Goal: Task Accomplishment & Management: Use online tool/utility

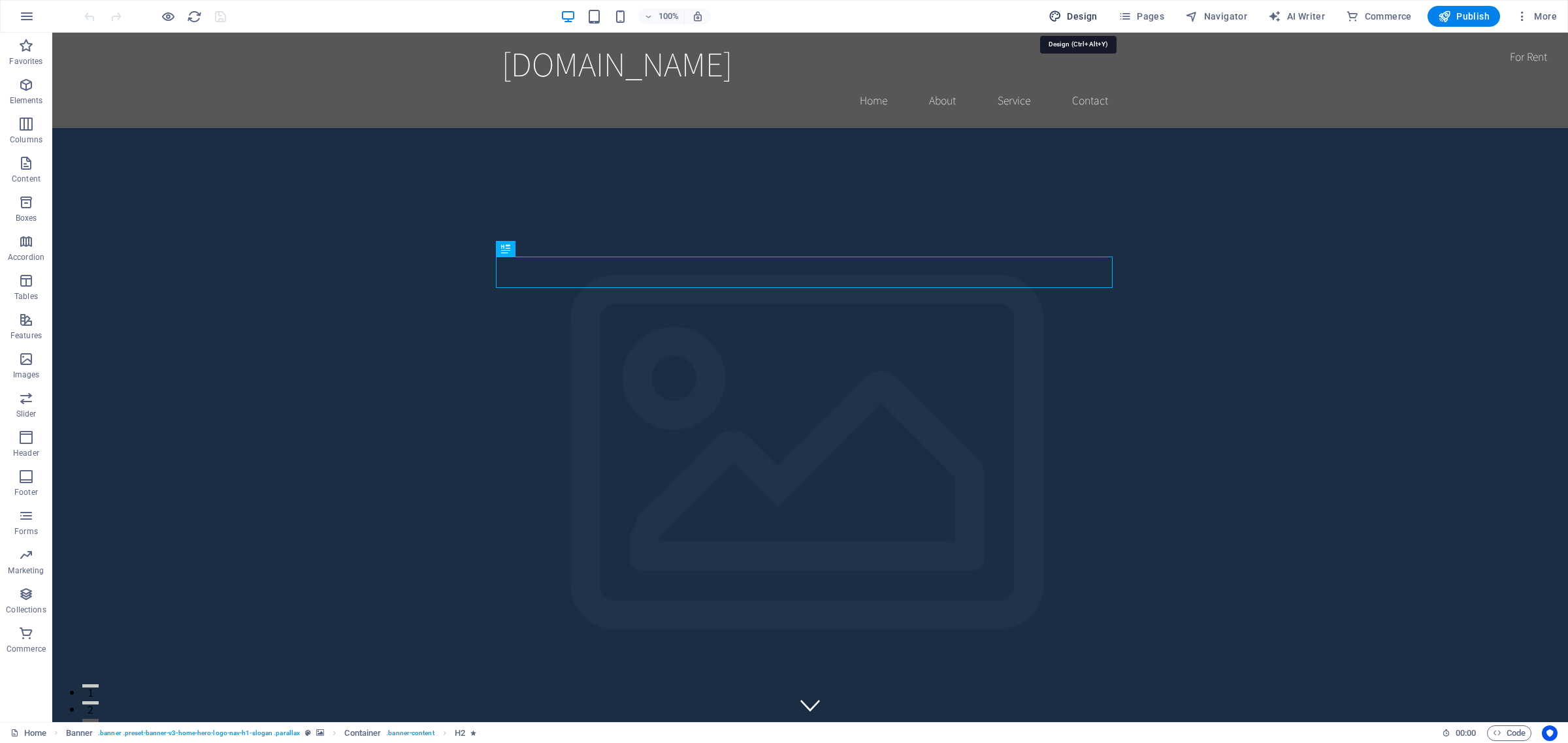
click at [1082, 15] on span "Design" at bounding box center [1073, 16] width 49 height 14
select select "rem"
select select "200"
select select "px"
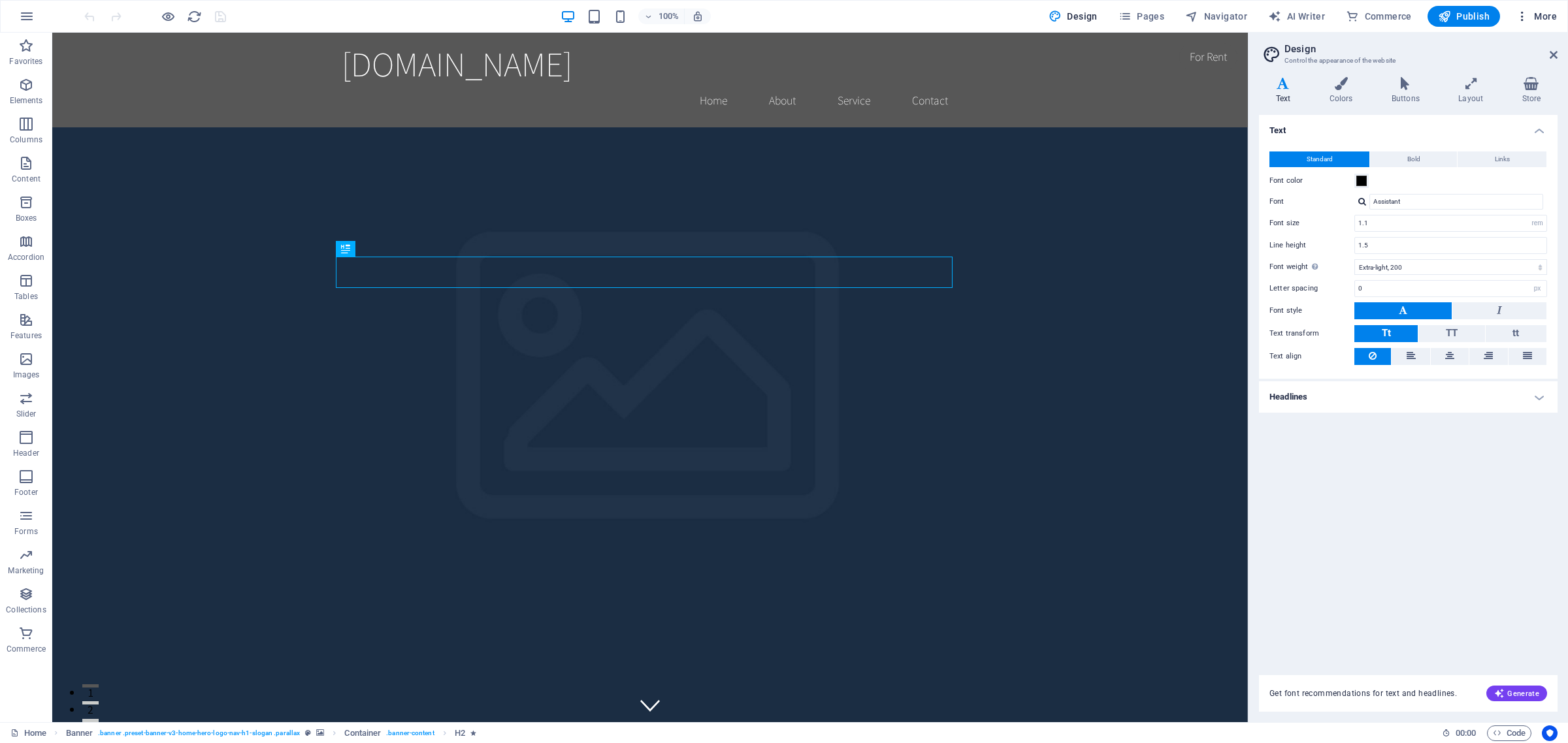
click at [1521, 17] on icon "button" at bounding box center [1523, 16] width 14 height 14
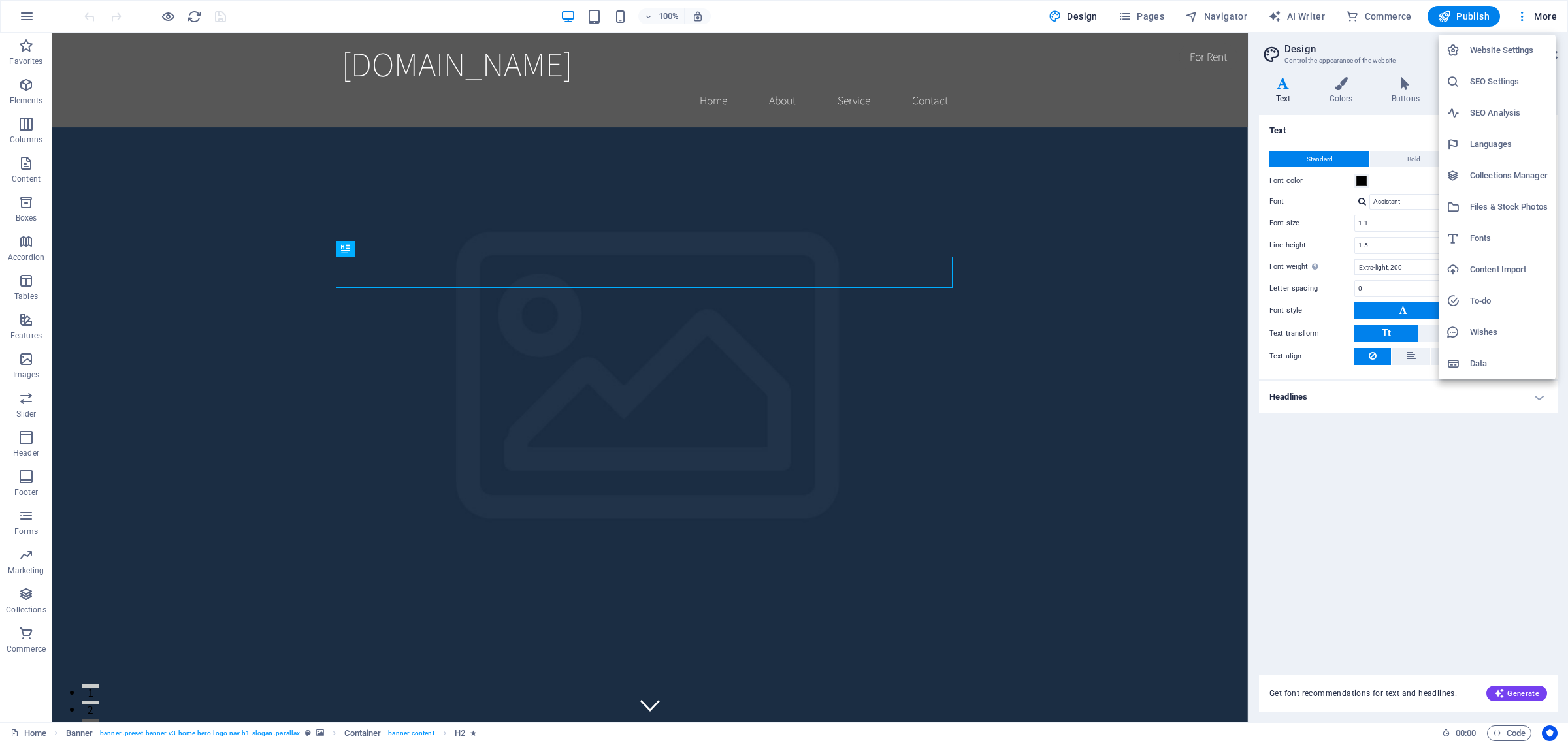
click at [1475, 363] on h6 "Data" at bounding box center [1509, 363] width 77 height 15
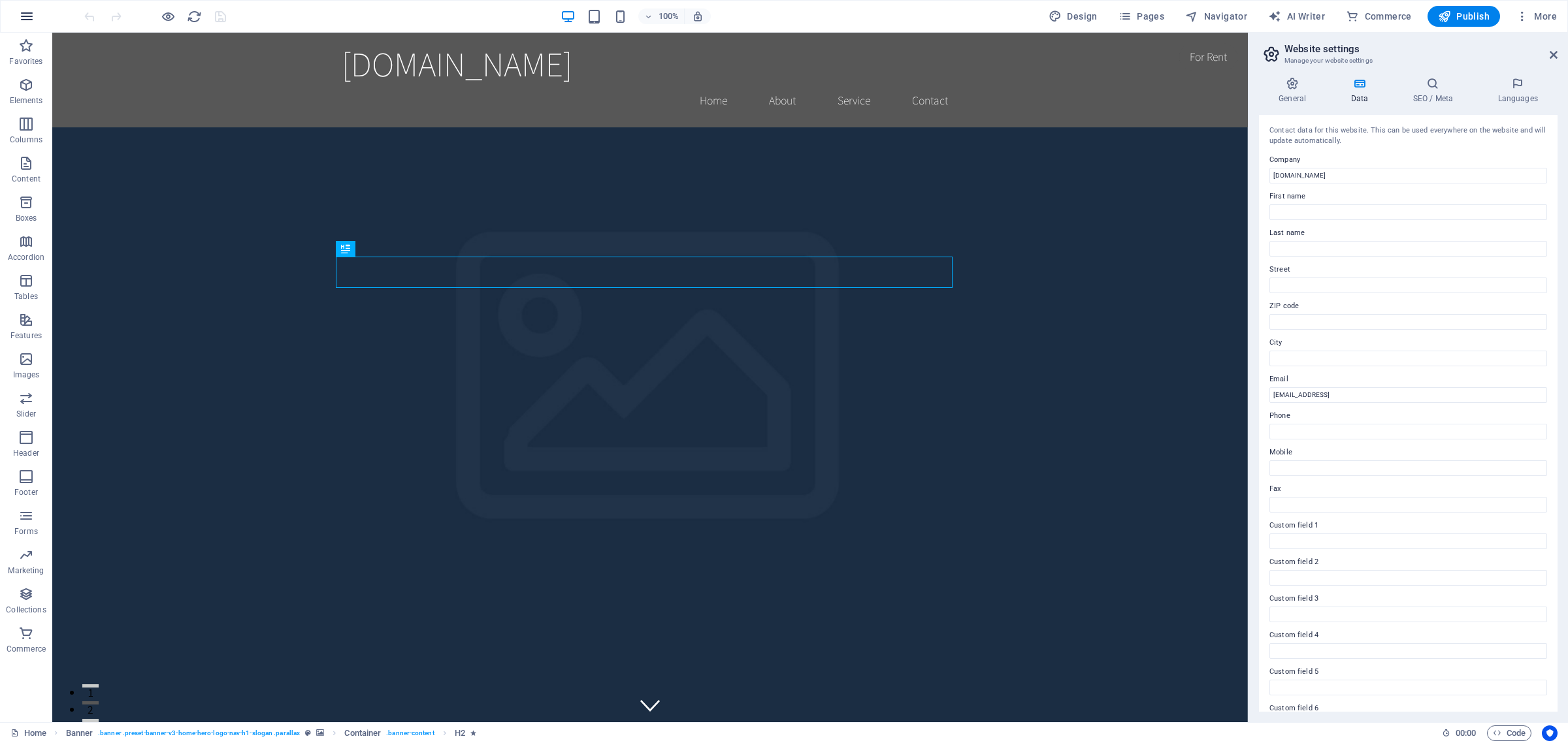
click at [27, 16] on icon "button" at bounding box center [27, 16] width 15 height 15
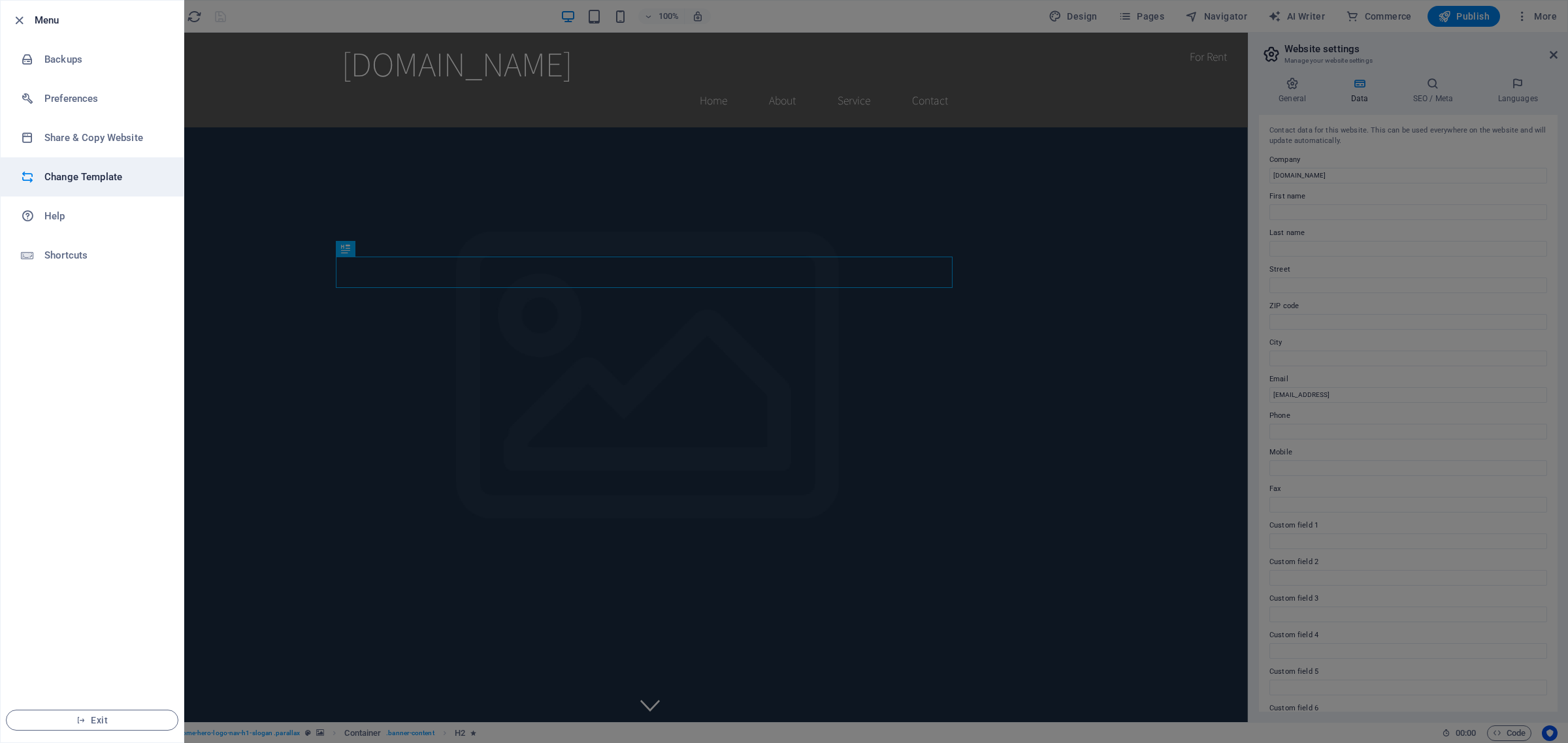
click at [86, 173] on h6 "Change Template" at bounding box center [104, 177] width 121 height 15
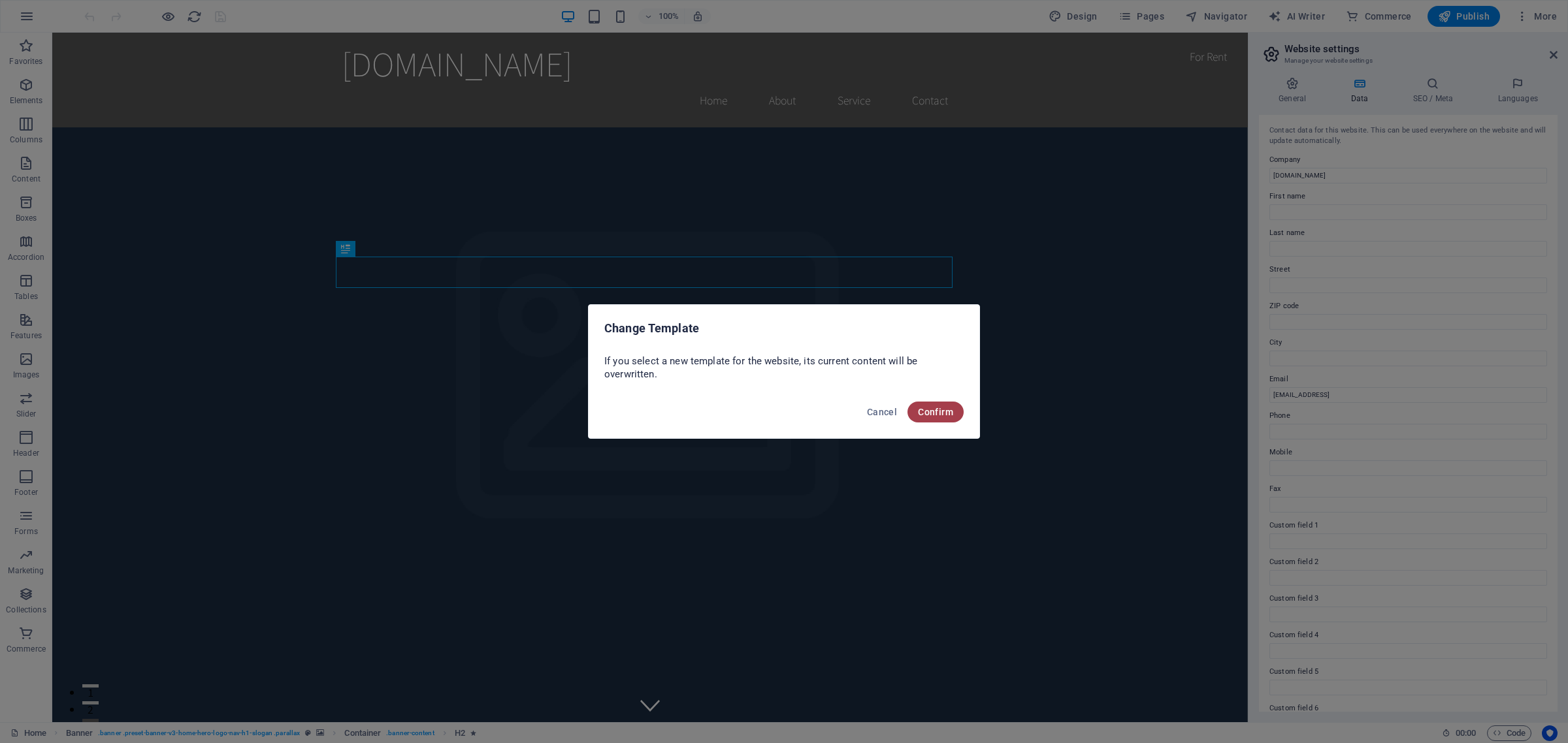
click at [933, 410] on span "Confirm" at bounding box center [936, 412] width 35 height 11
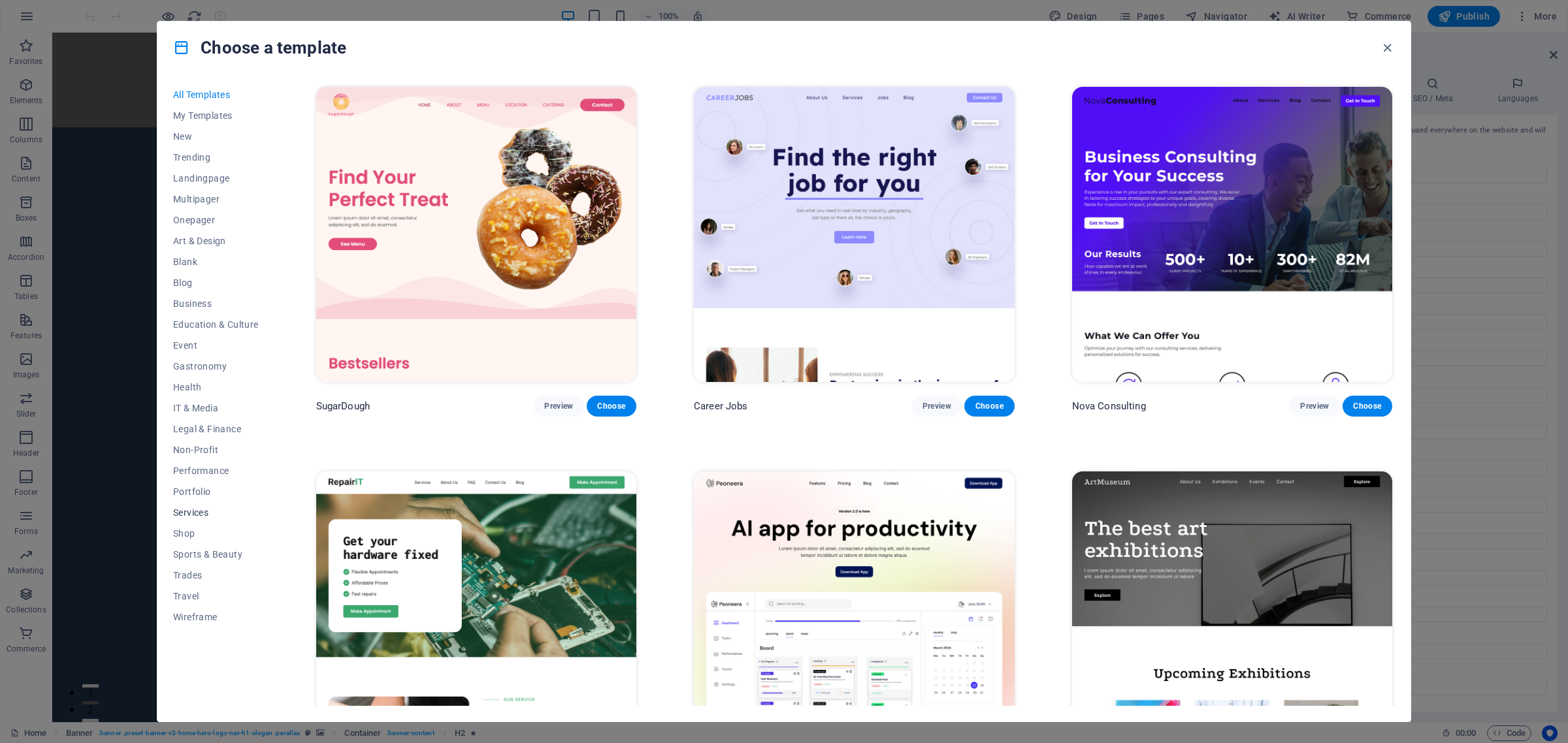
click at [196, 513] on span "Services" at bounding box center [216, 512] width 86 height 11
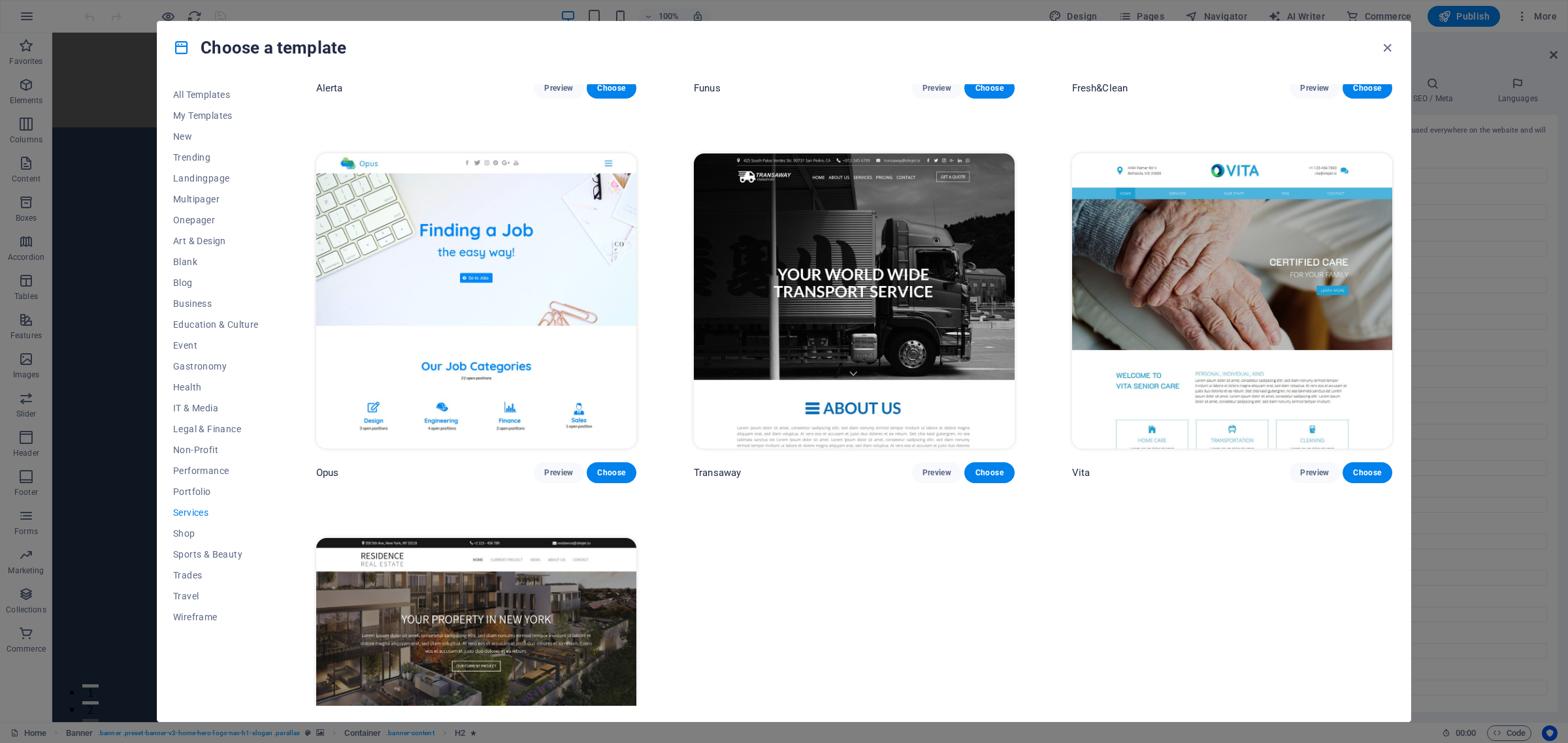
scroll to position [2230, 0]
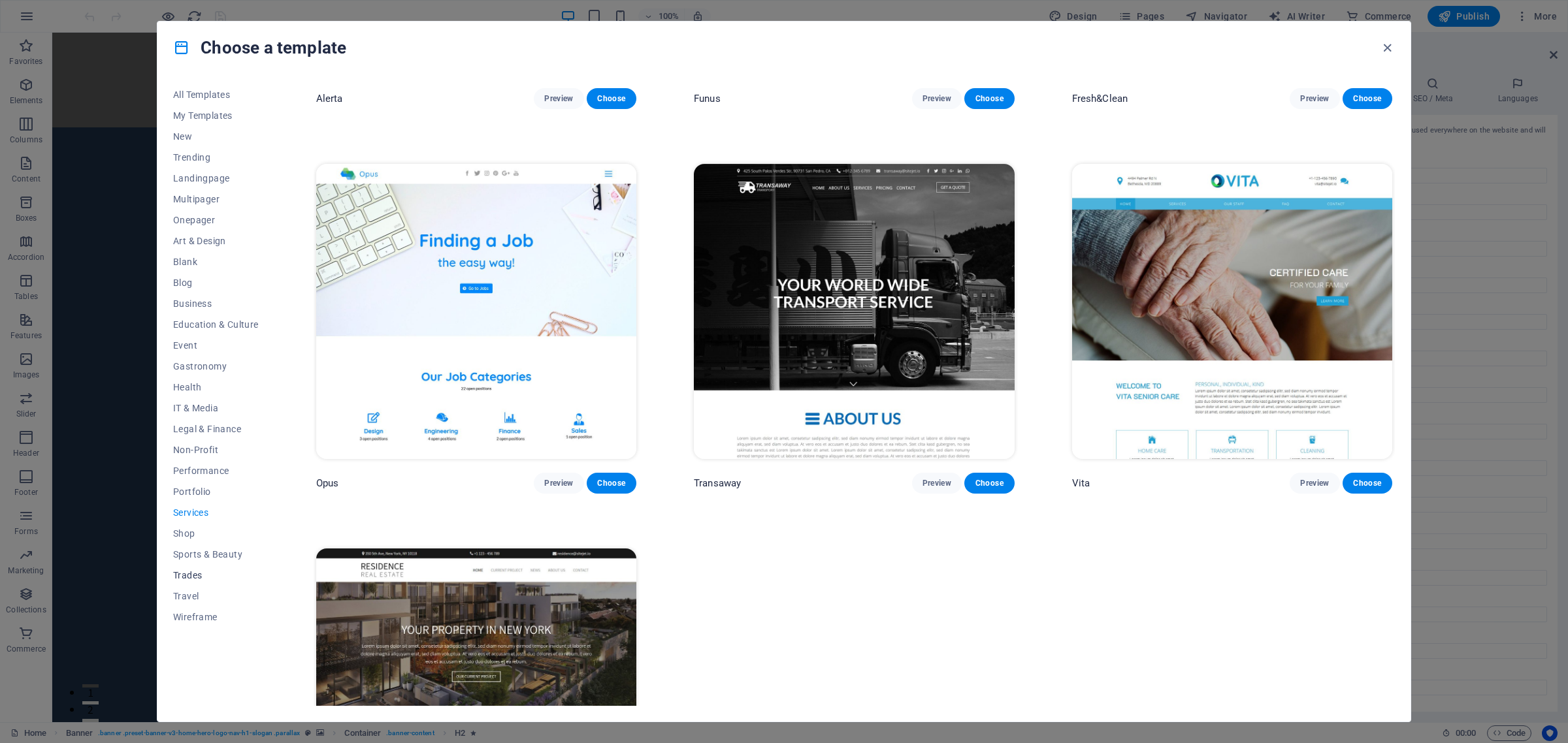
click at [185, 576] on span "Trades" at bounding box center [216, 575] width 86 height 11
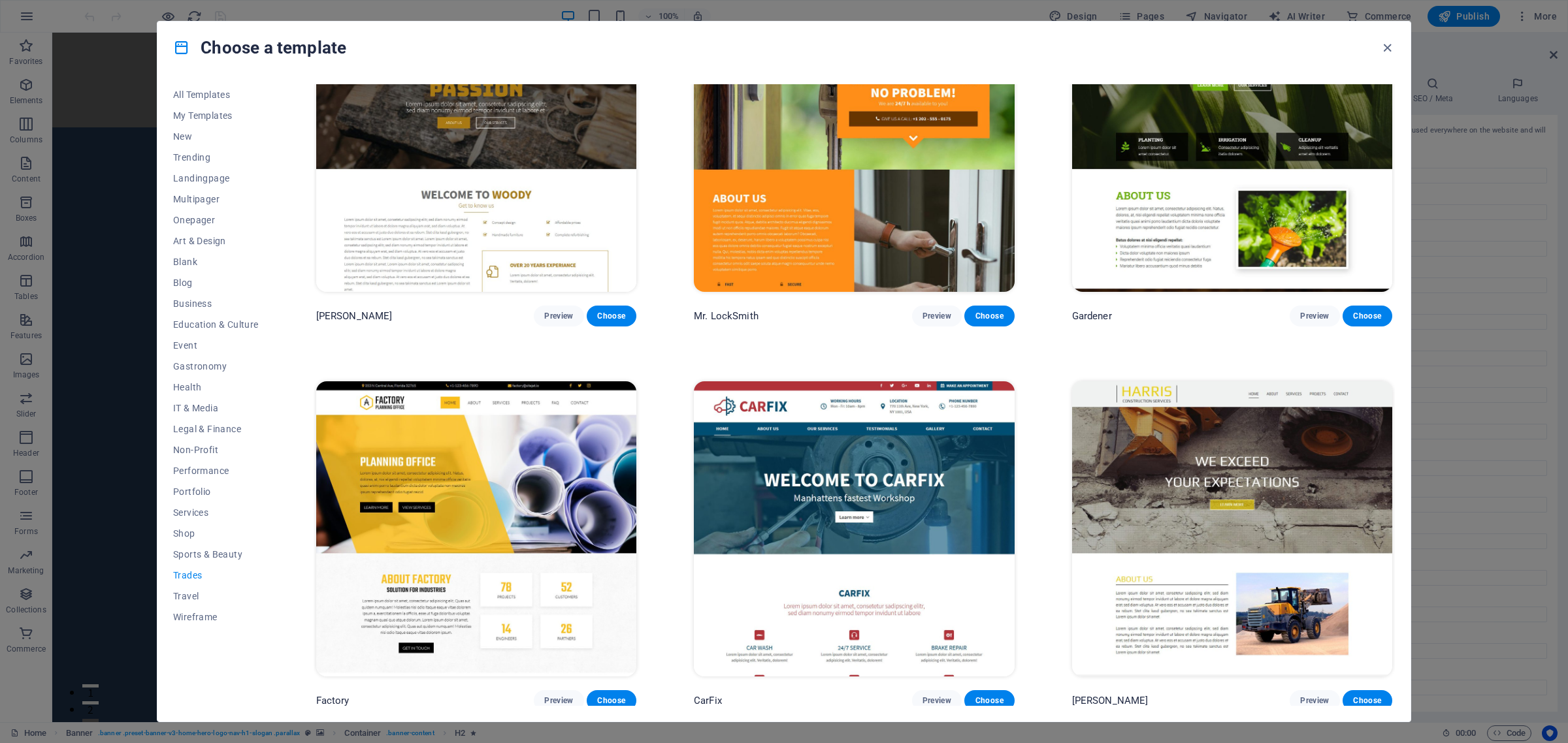
scroll to position [475, 0]
click at [187, 619] on span "Wireframe" at bounding box center [216, 616] width 86 height 11
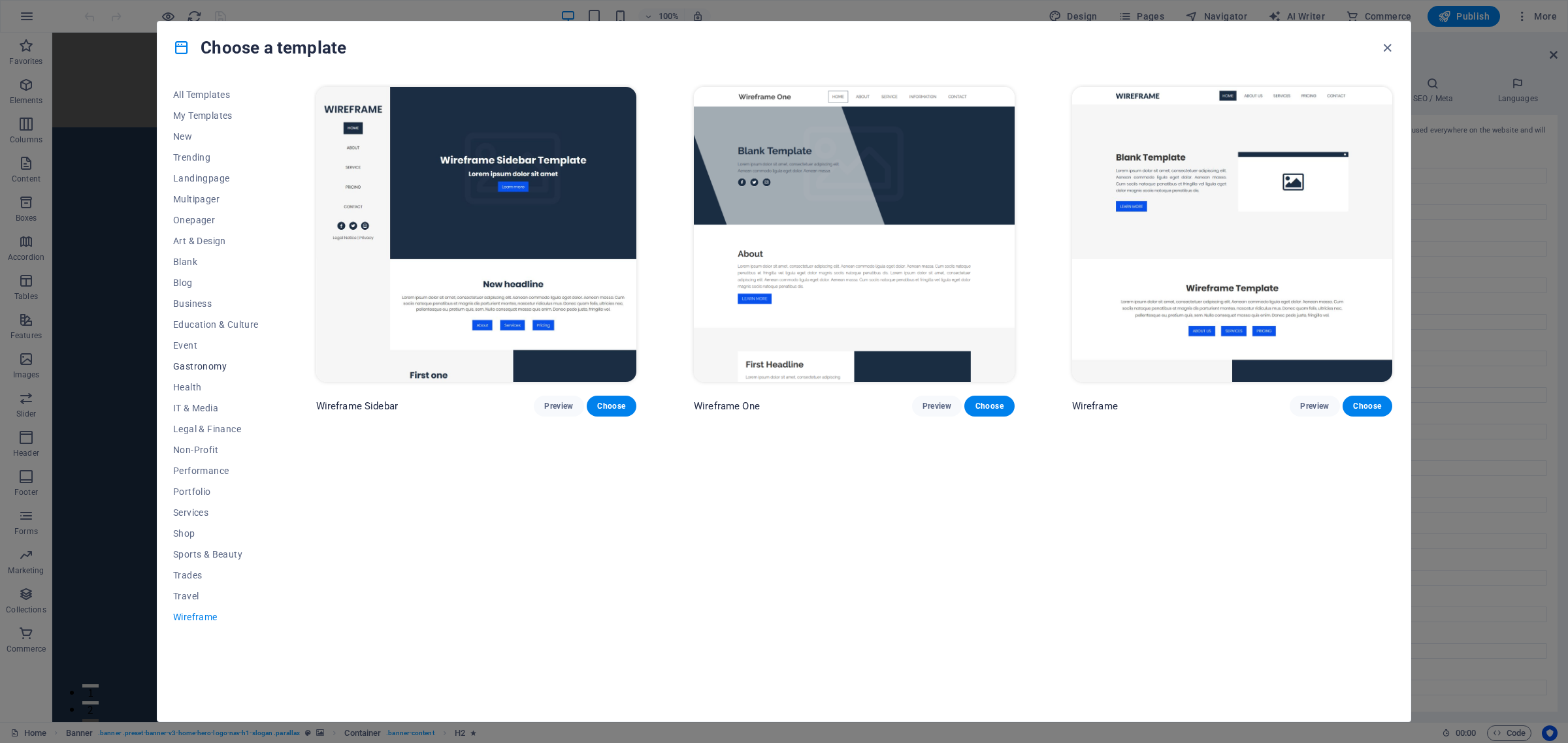
click at [188, 369] on span "Gastronomy" at bounding box center [216, 366] width 86 height 11
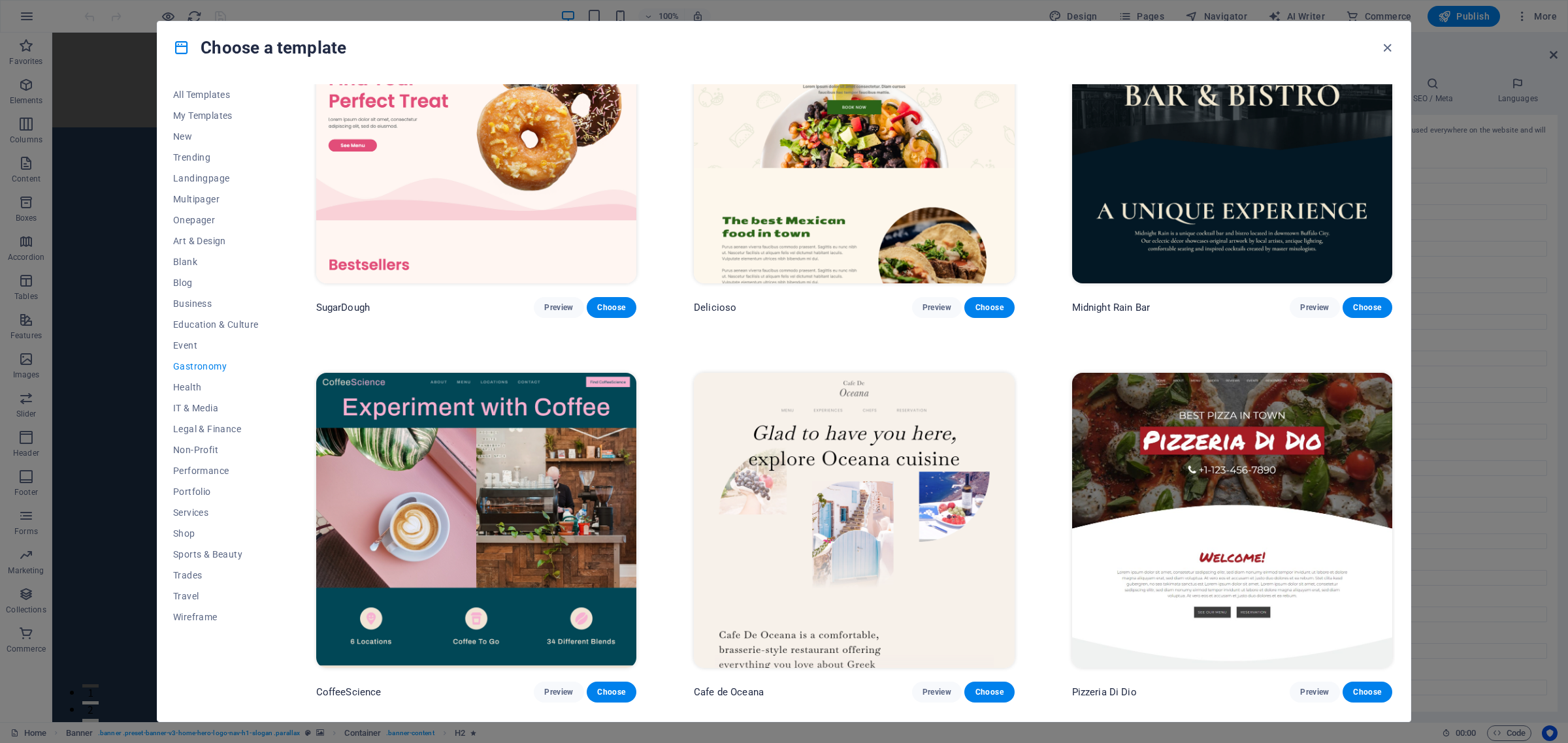
scroll to position [327, 0]
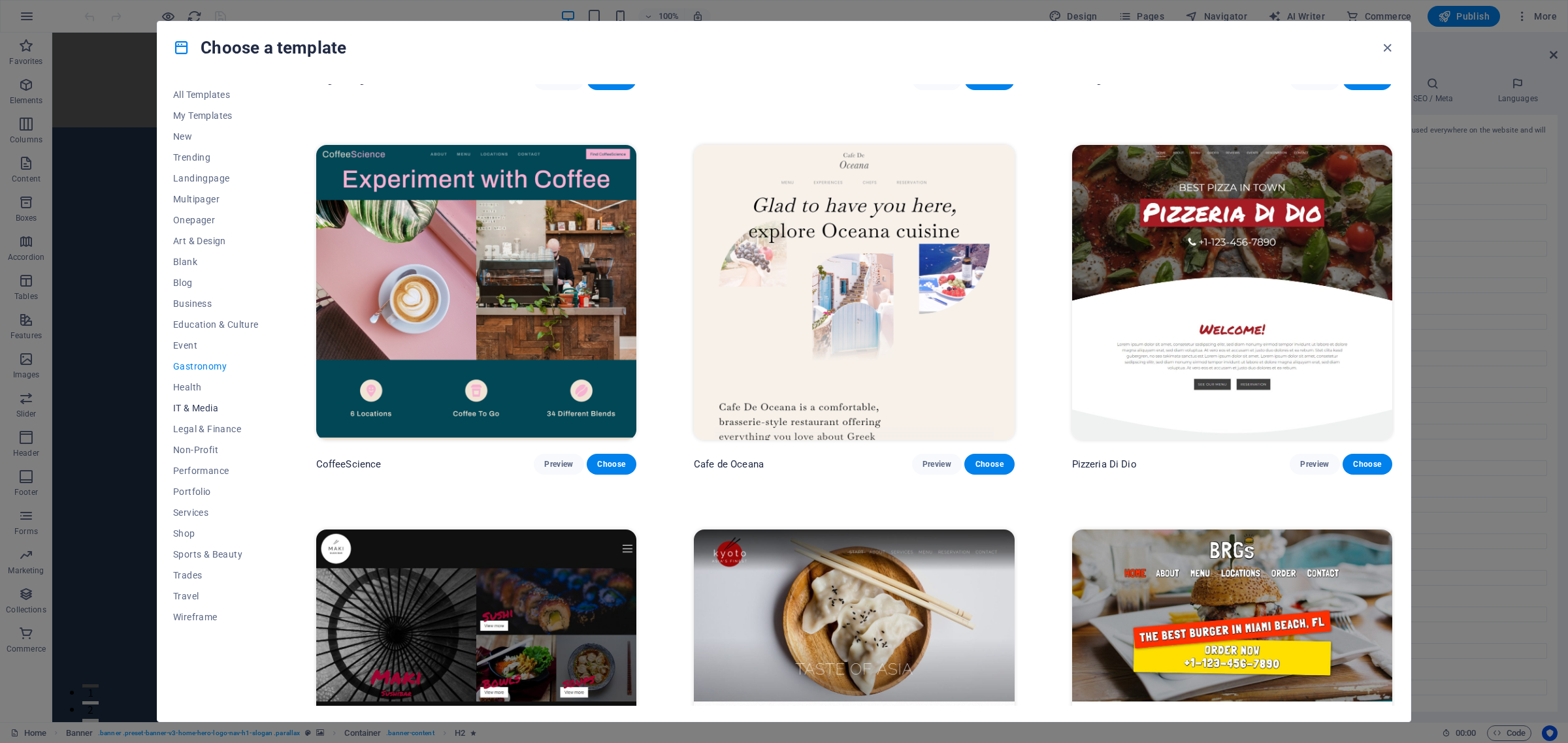
click at [205, 407] on span "IT & Media" at bounding box center [216, 408] width 86 height 11
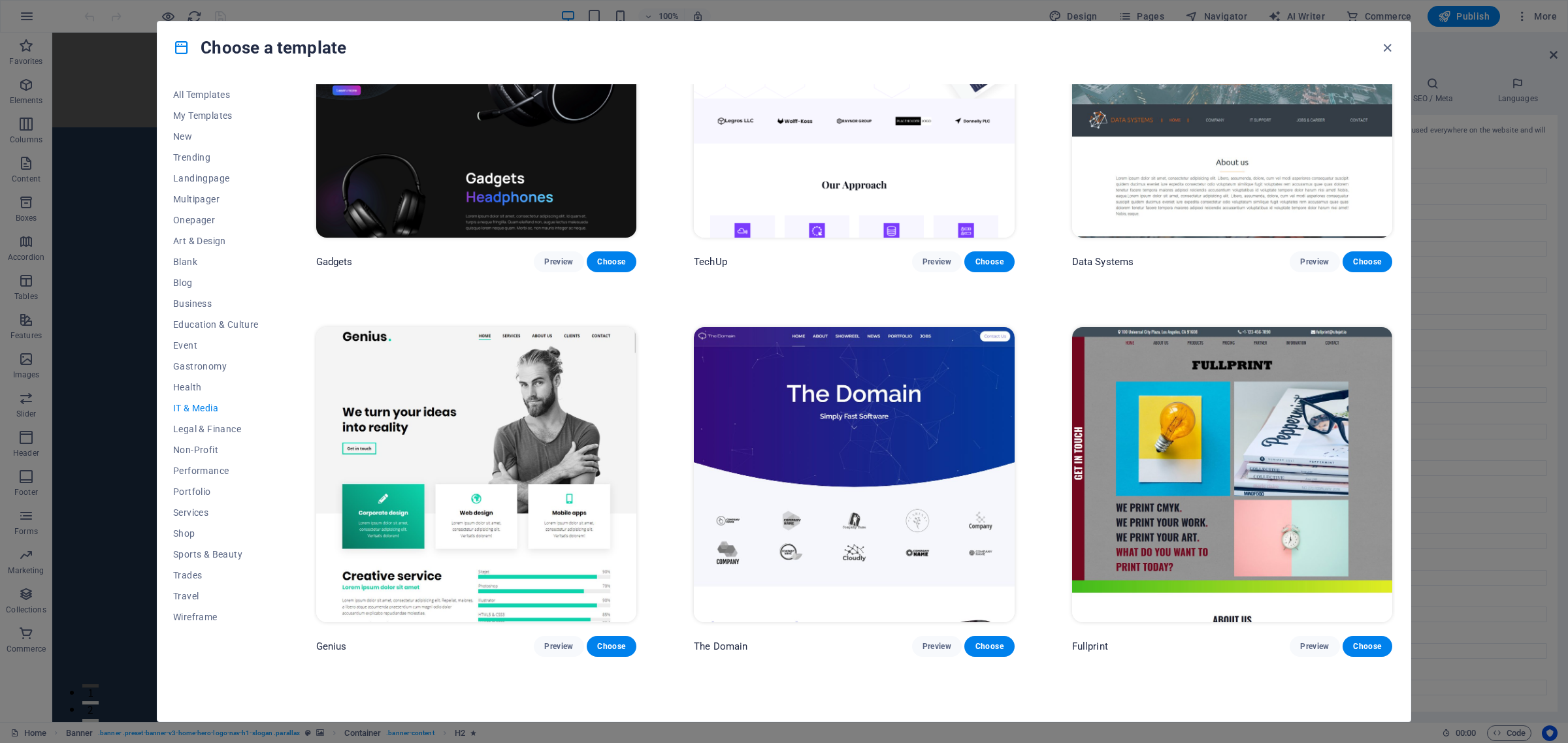
scroll to position [571, 0]
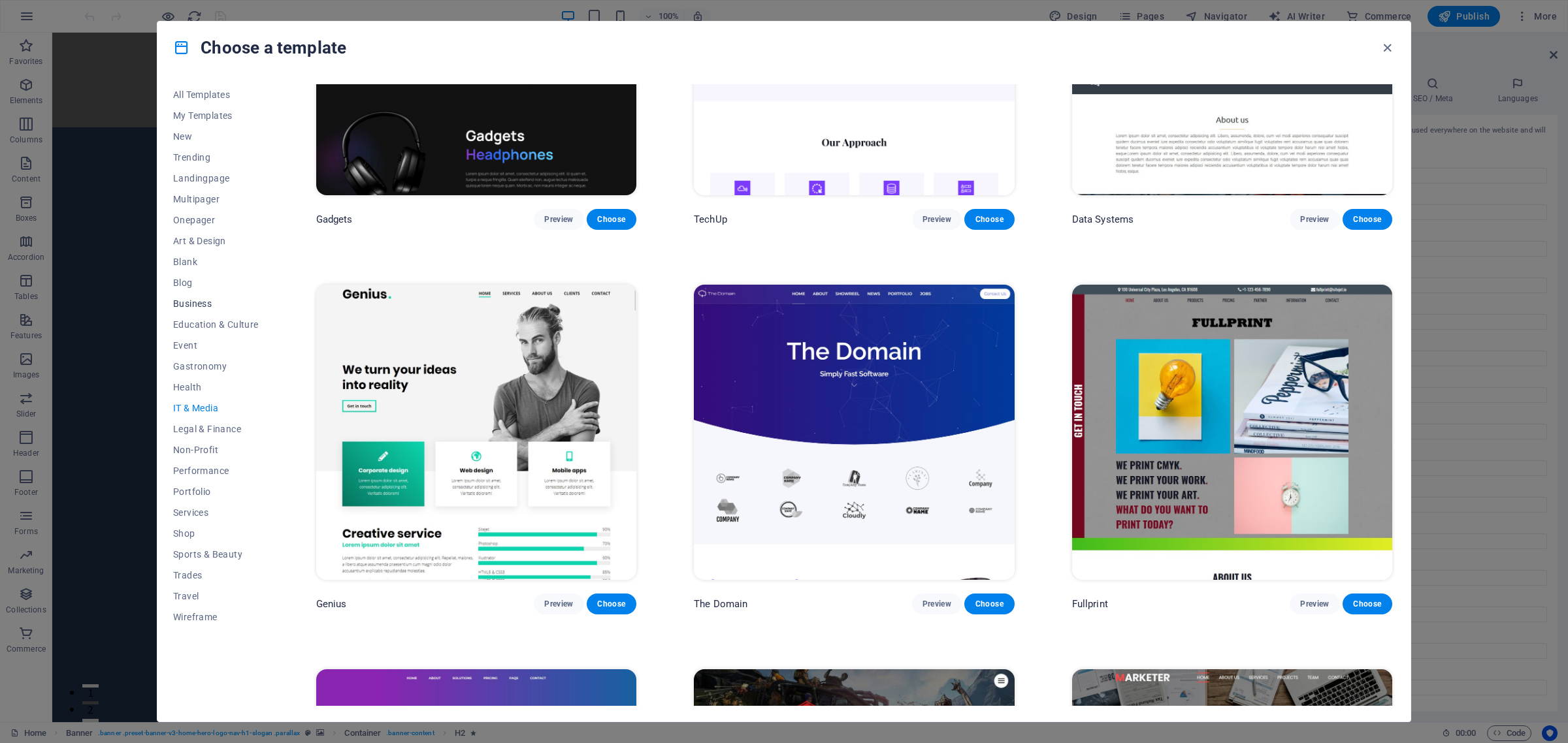
click at [187, 302] on span "Business" at bounding box center [216, 303] width 86 height 11
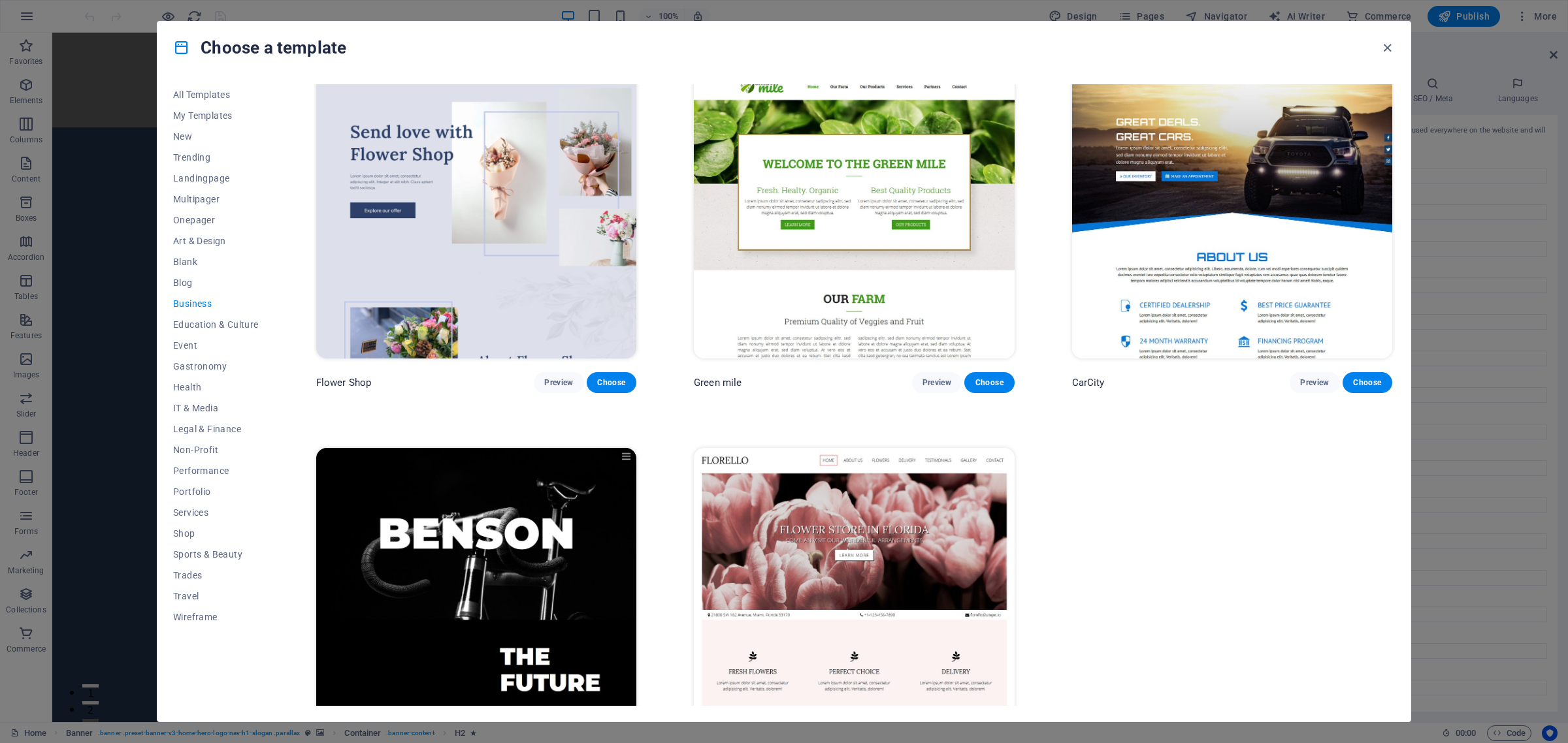
scroll to position [475, 0]
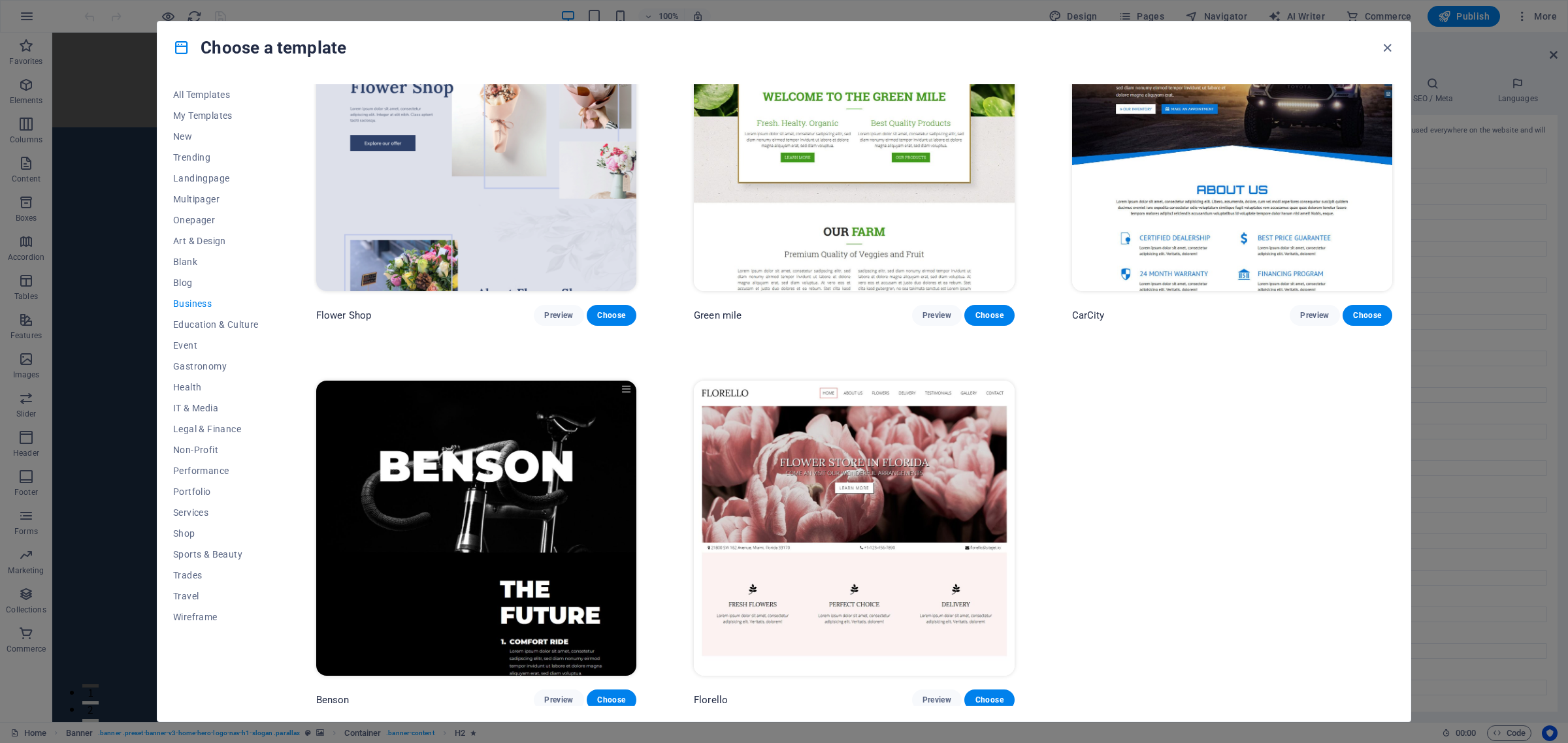
drag, startPoint x: 1385, startPoint y: 47, endPoint x: 1264, endPoint y: 70, distance: 123.2
click at [1385, 49] on icon "button" at bounding box center [1387, 48] width 15 height 15
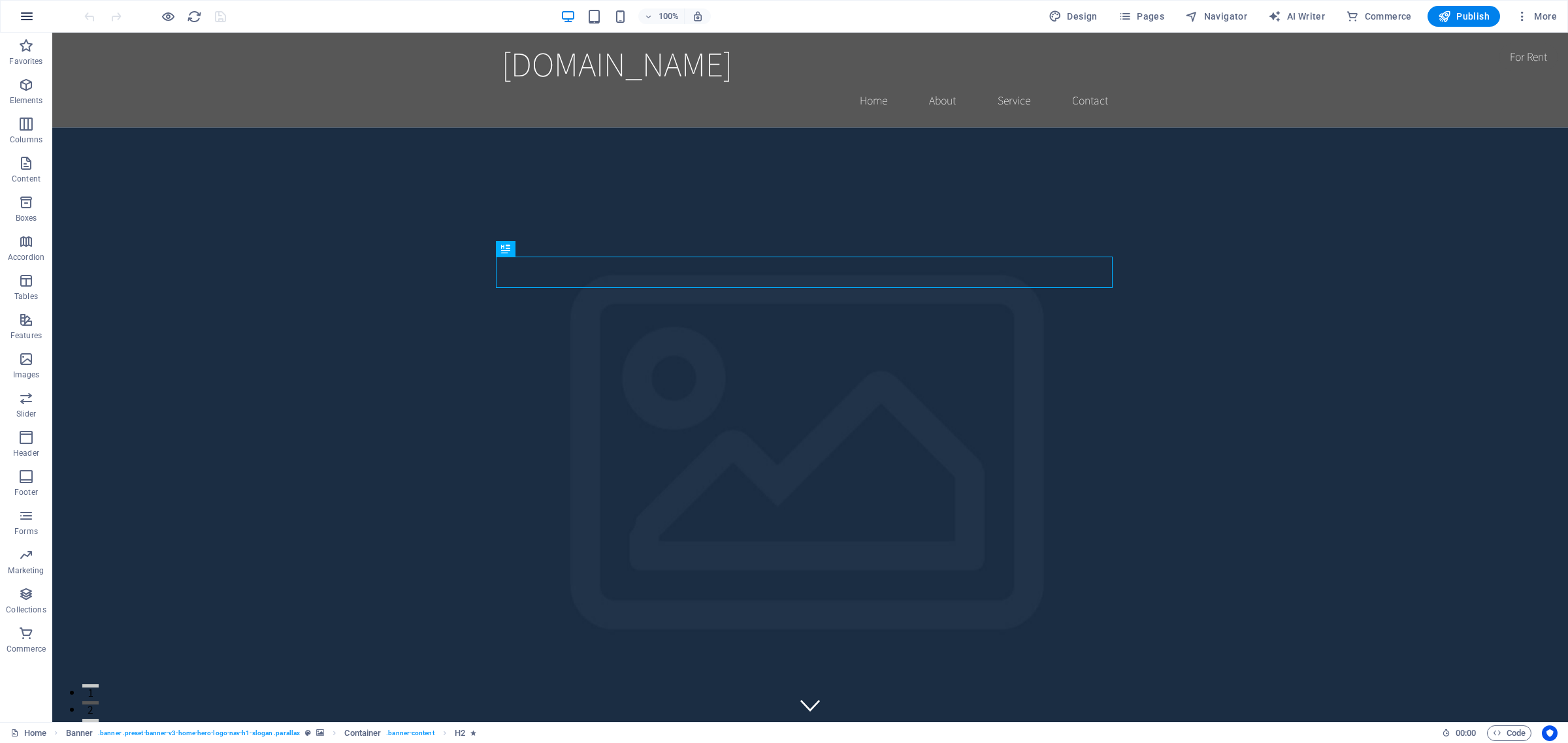
click at [23, 12] on icon "button" at bounding box center [27, 16] width 15 height 15
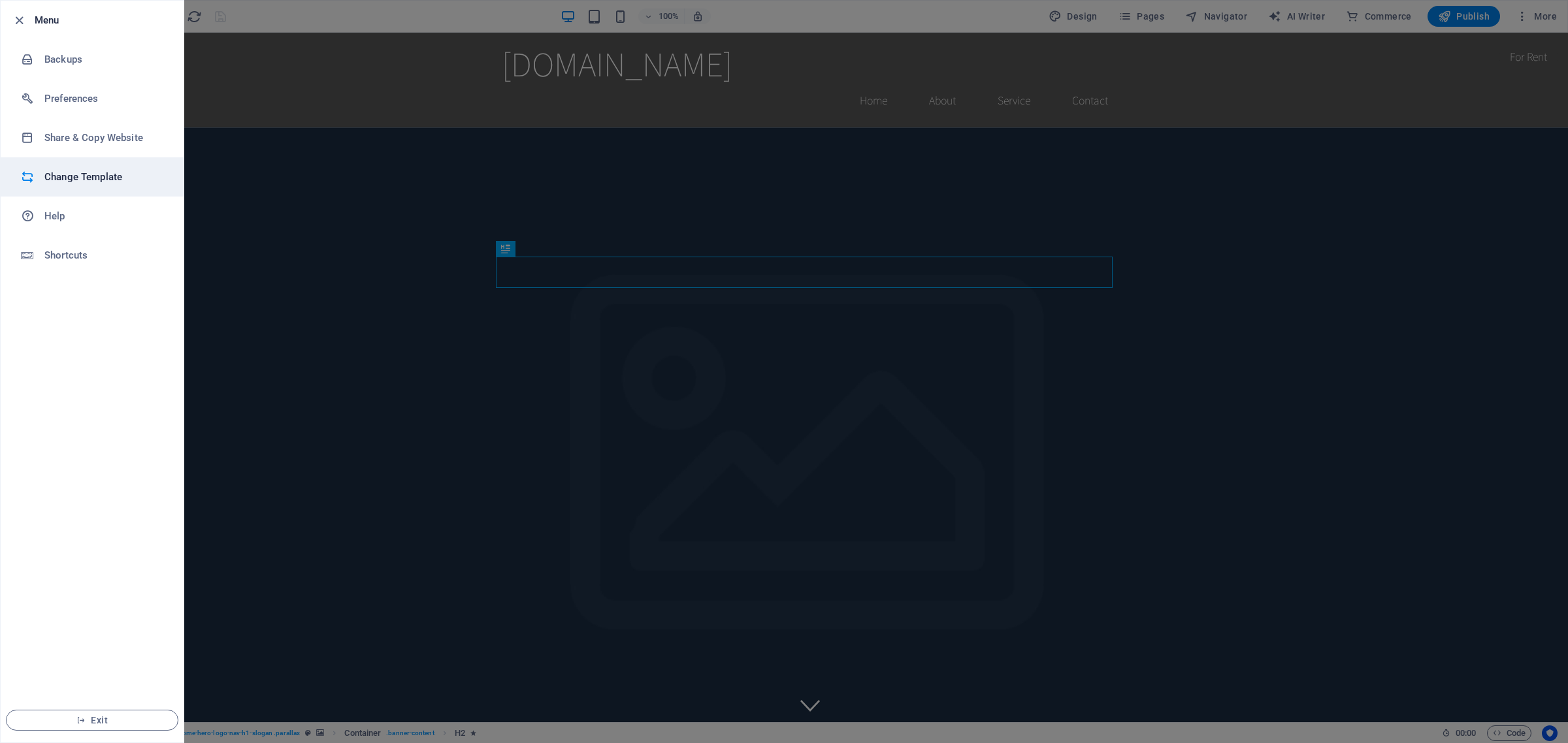
click at [70, 181] on h6 "Change Template" at bounding box center [104, 177] width 121 height 15
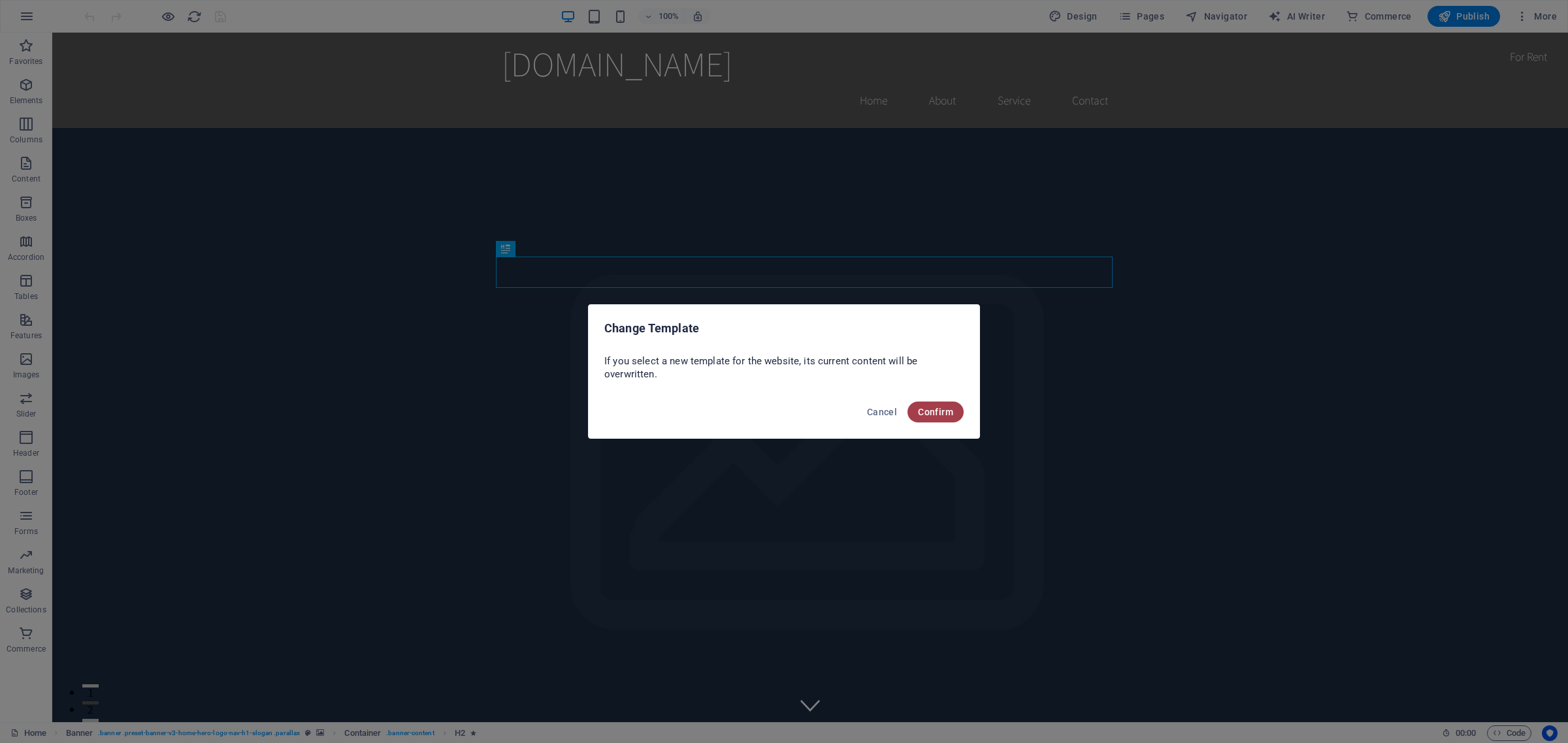
click at [944, 416] on span "Confirm" at bounding box center [936, 412] width 35 height 11
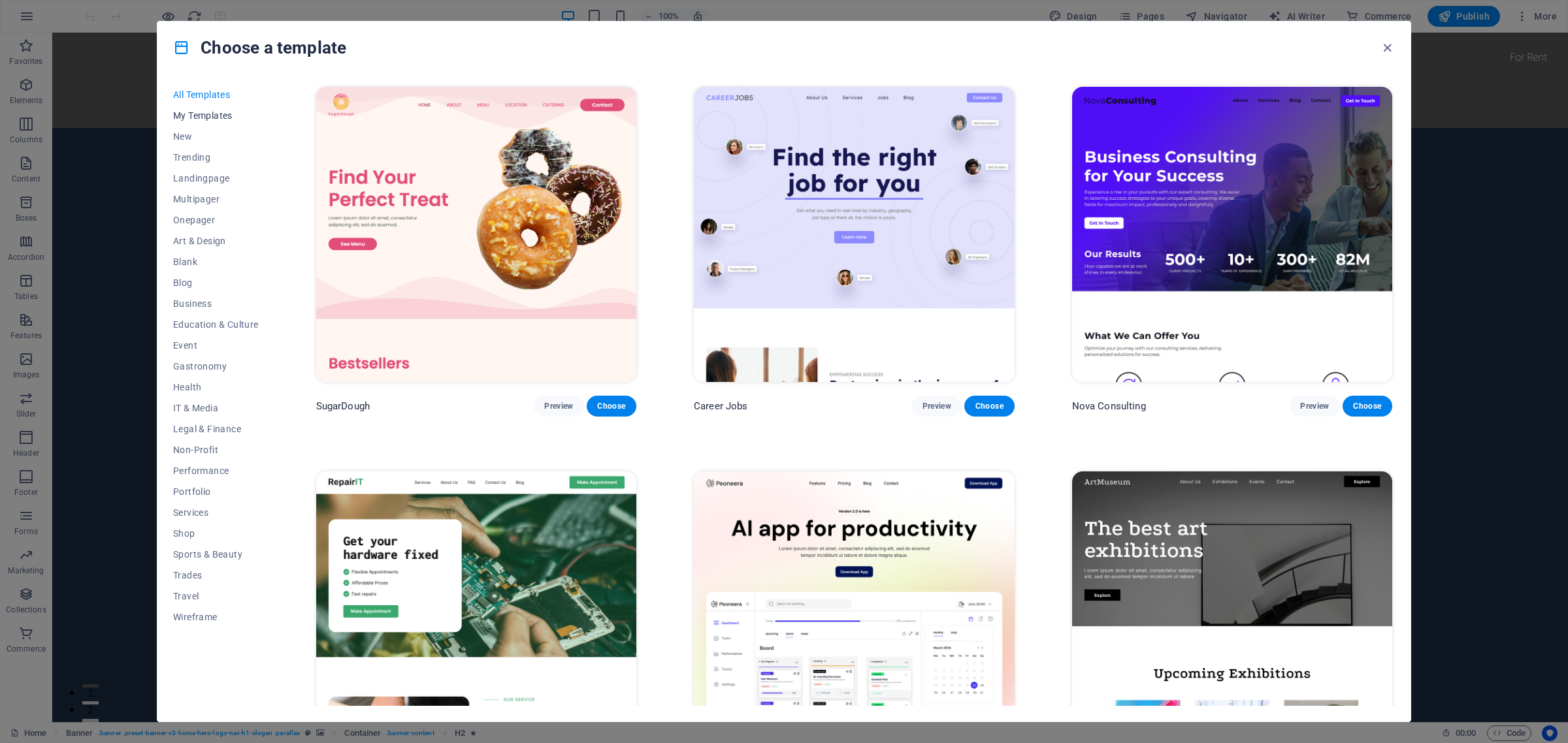
click at [205, 115] on span "My Templates" at bounding box center [216, 115] width 86 height 11
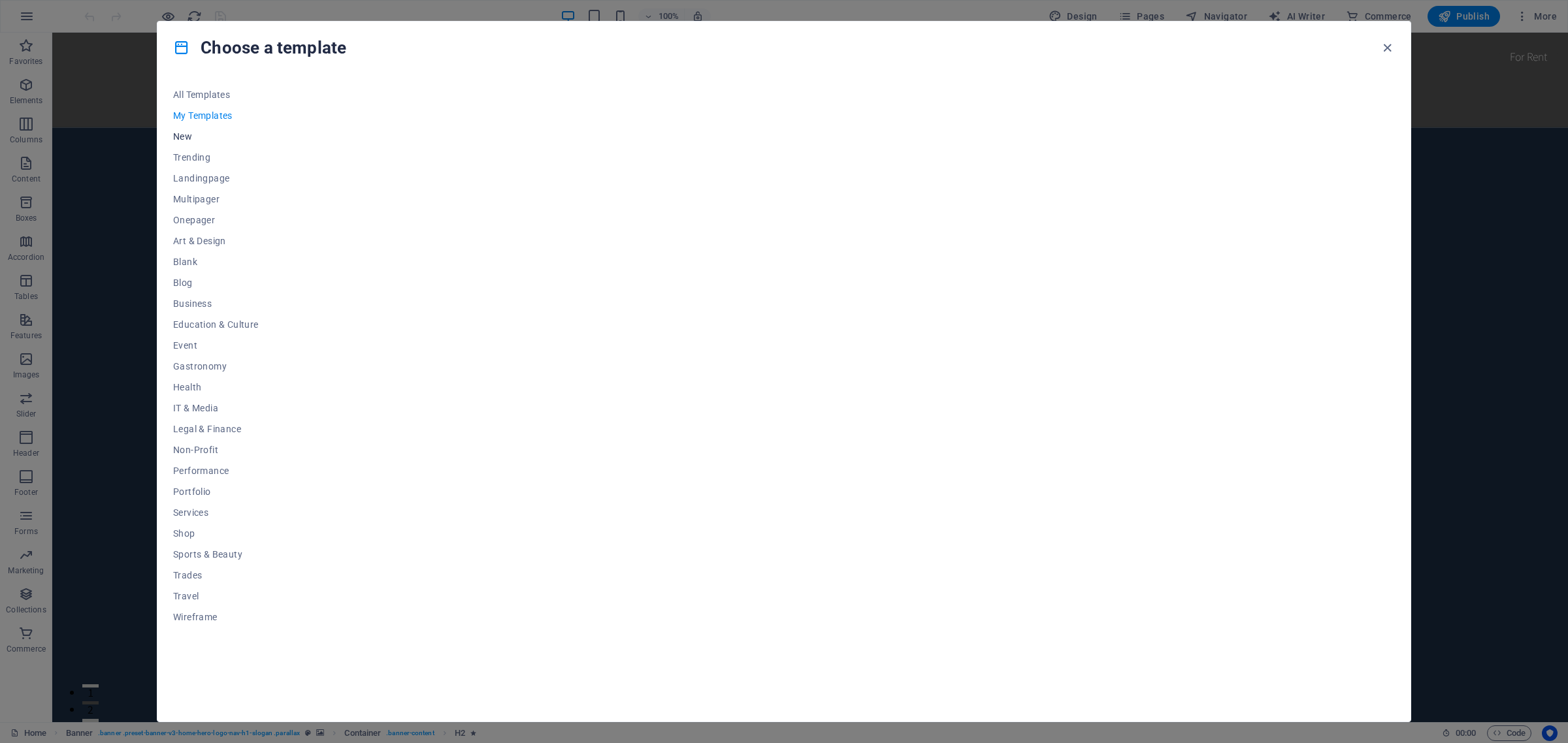
click at [194, 138] on span "New" at bounding box center [216, 136] width 86 height 11
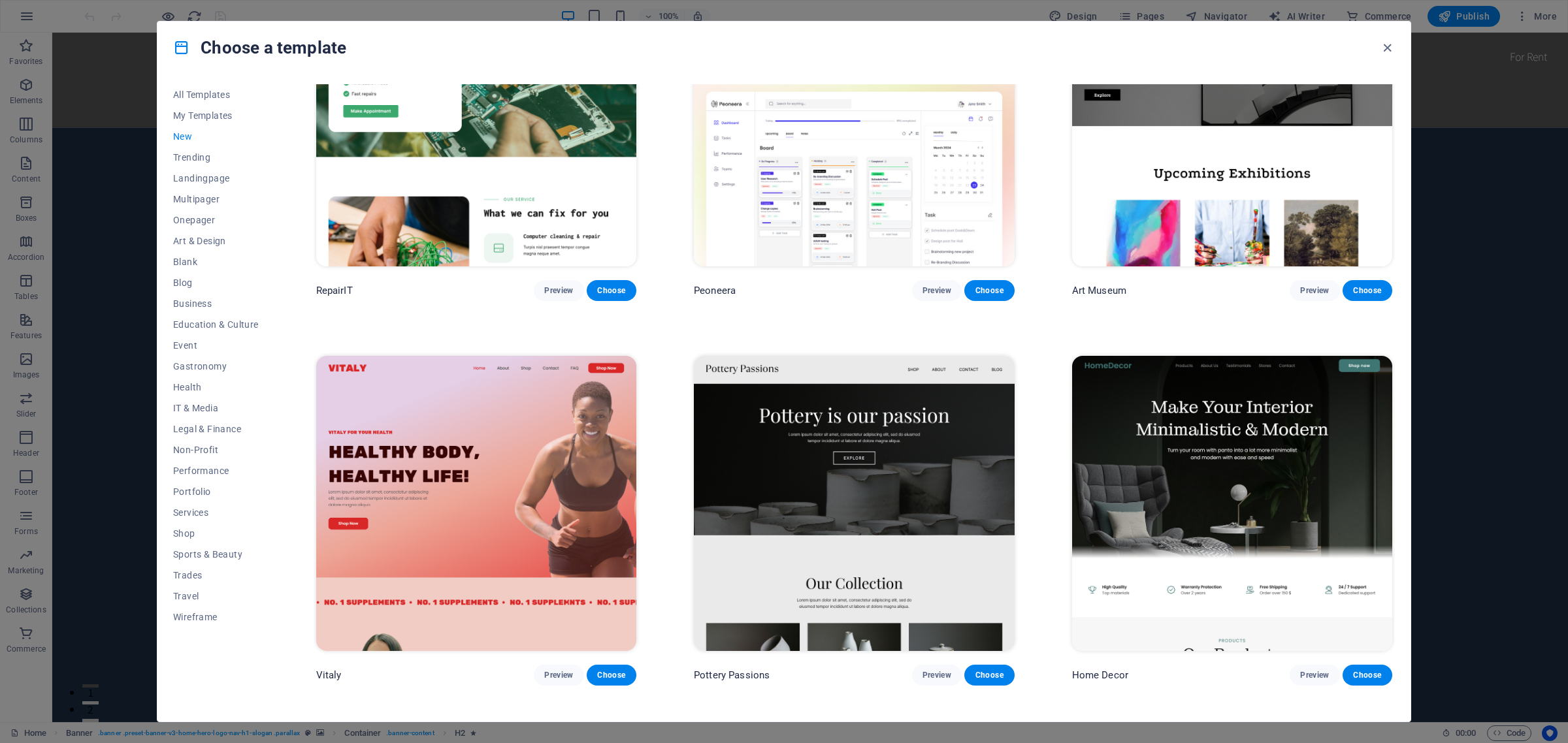
scroll to position [490, 0]
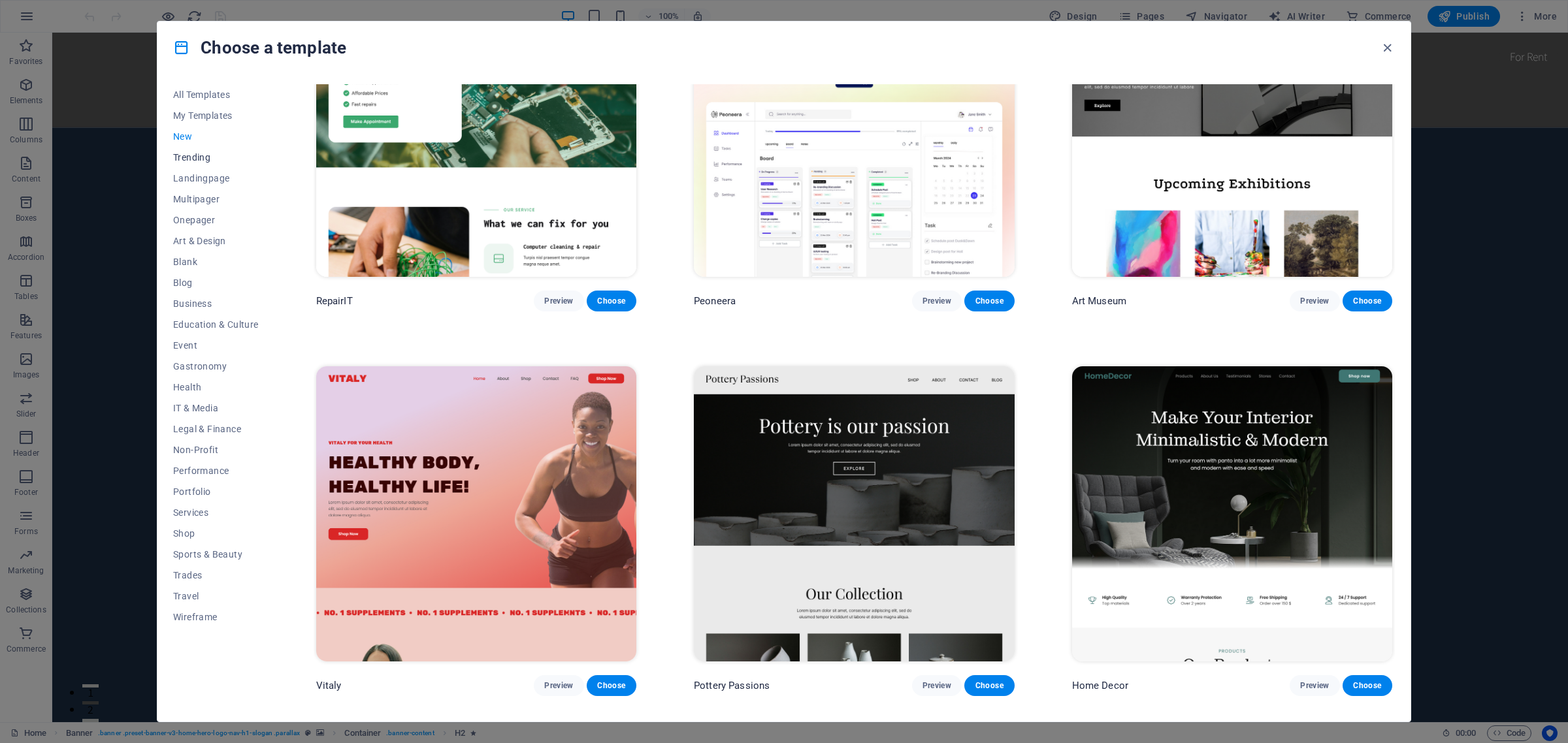
click at [196, 157] on span "Trending" at bounding box center [216, 157] width 86 height 11
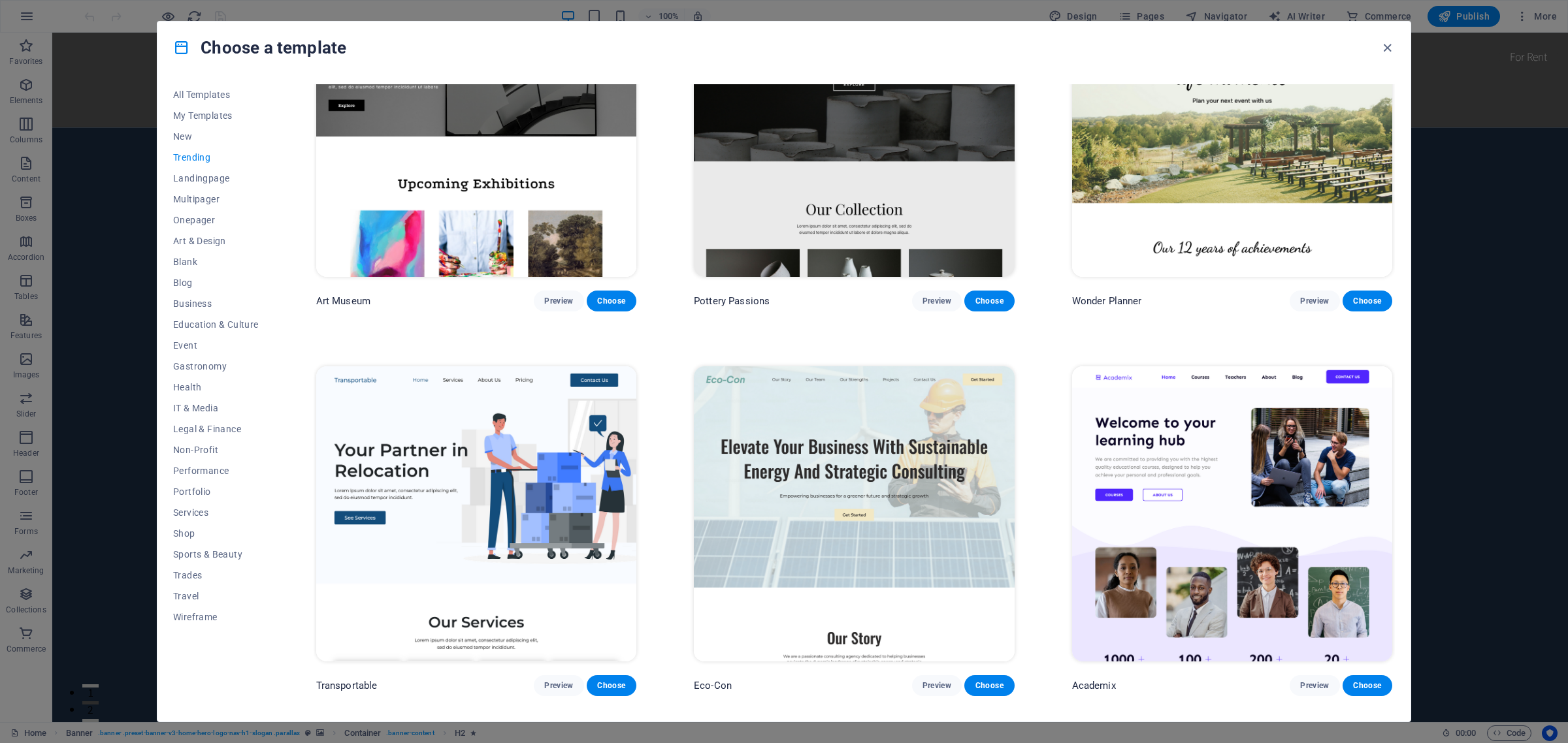
scroll to position [105, 0]
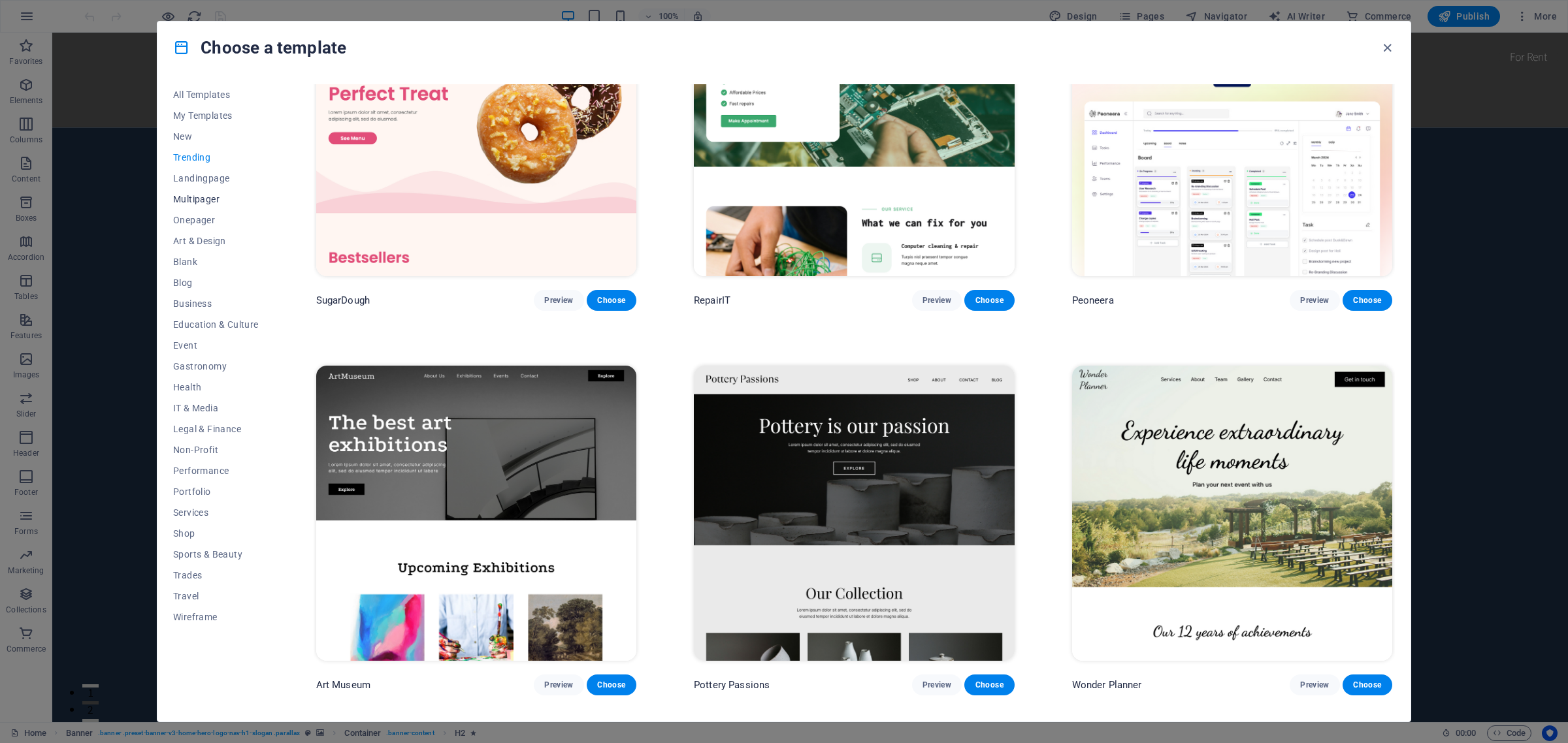
click at [207, 201] on span "Multipager" at bounding box center [216, 199] width 86 height 11
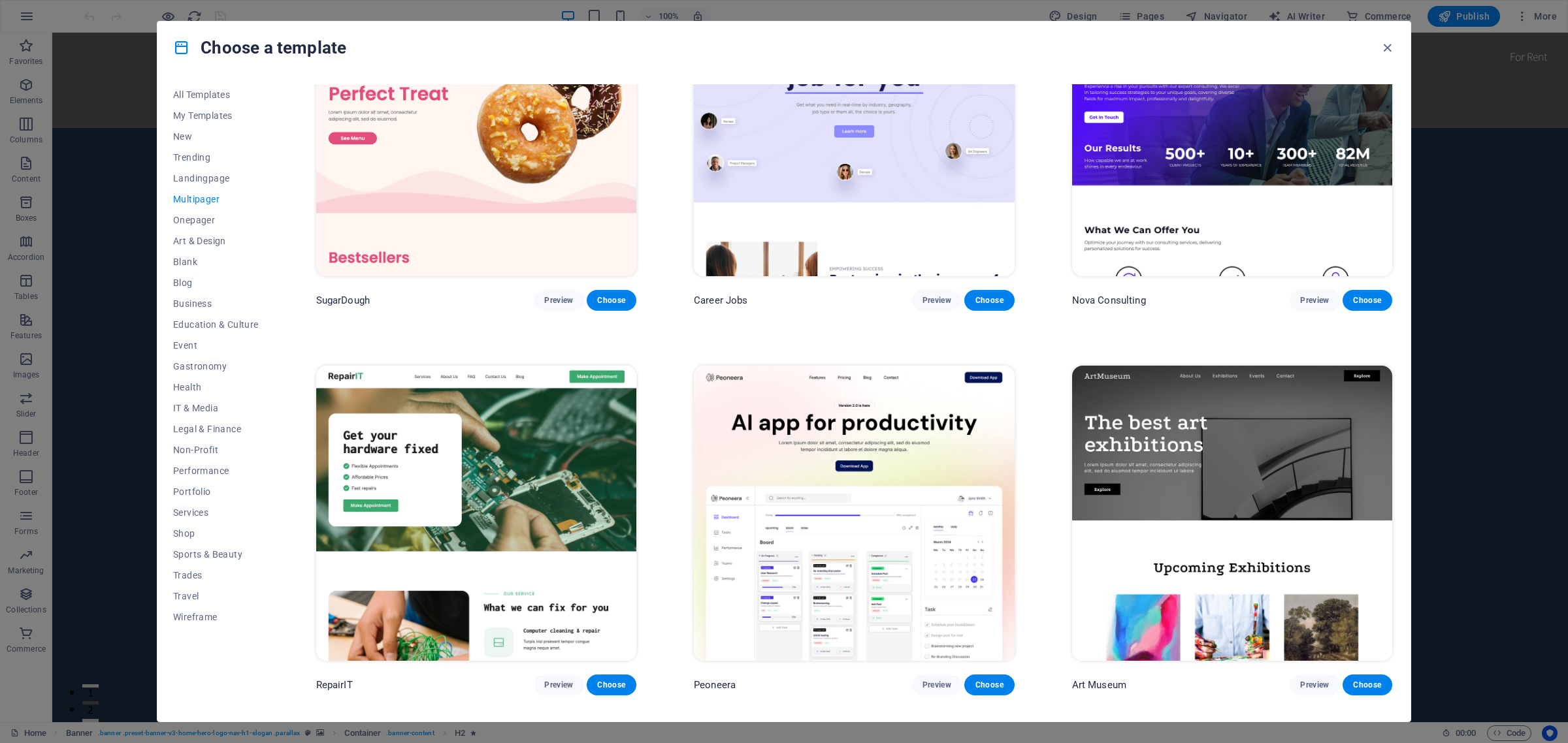
scroll to position [490, 0]
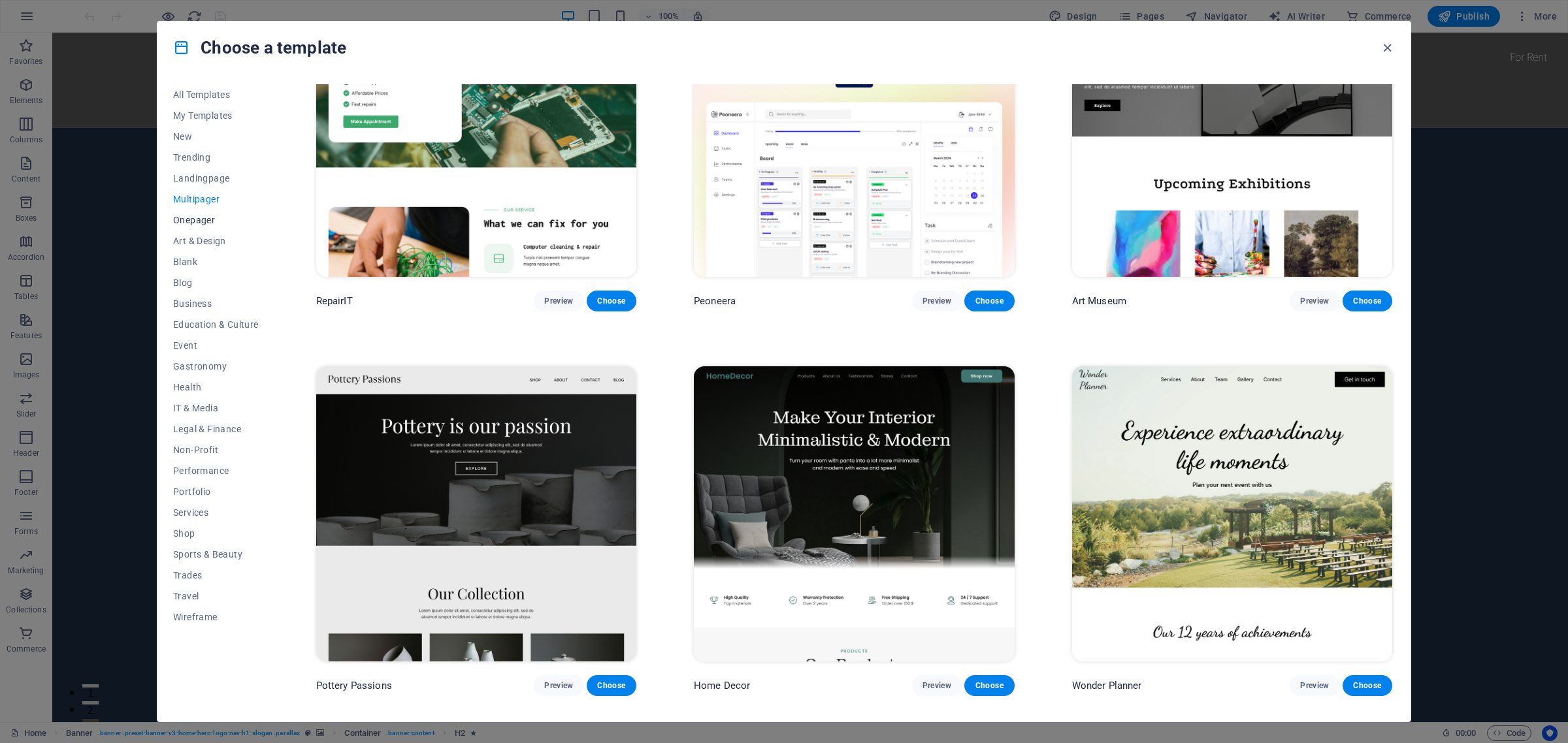
click at [210, 222] on span "Onepager" at bounding box center [216, 219] width 86 height 11
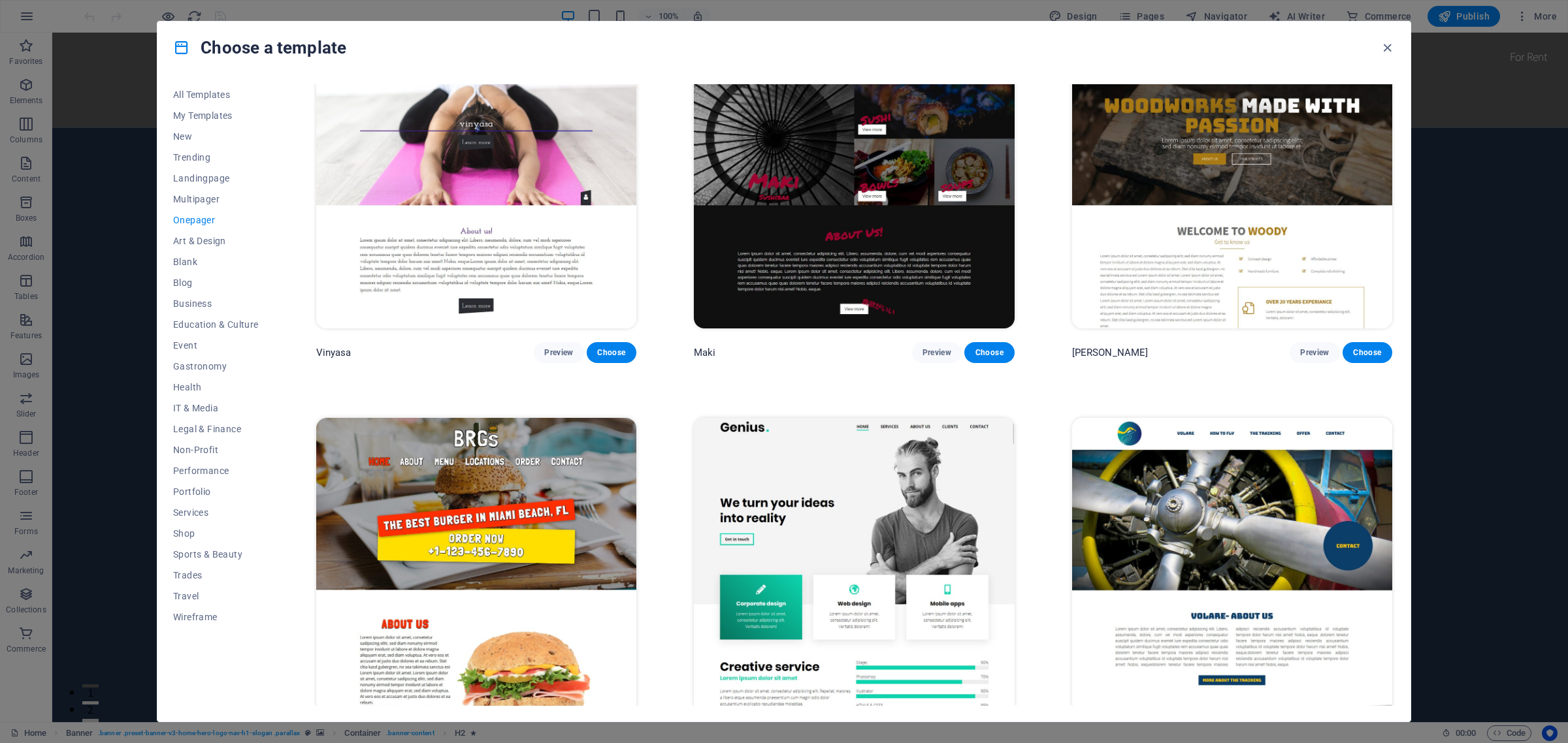
scroll to position [3918, 0]
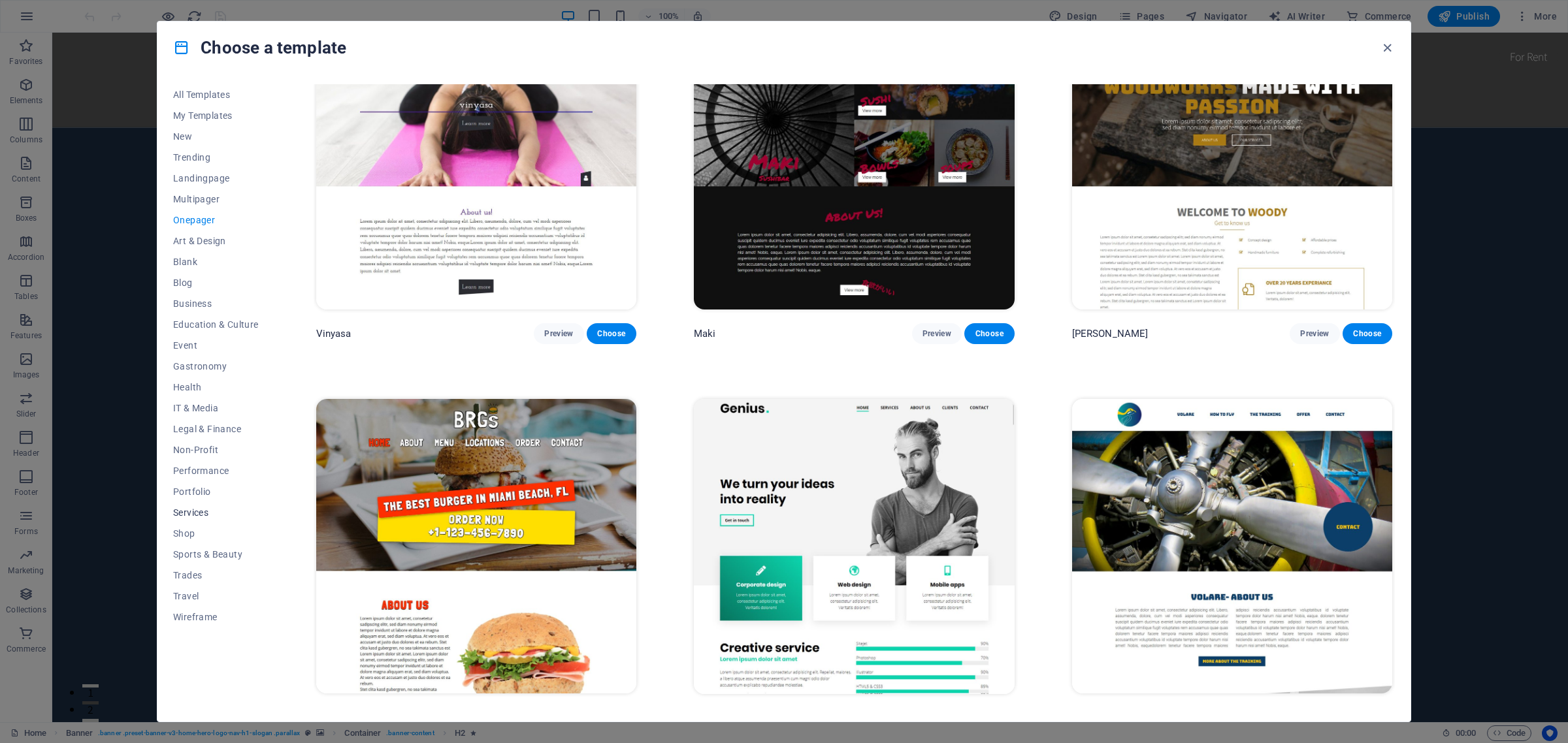
click at [190, 513] on span "Services" at bounding box center [216, 512] width 86 height 11
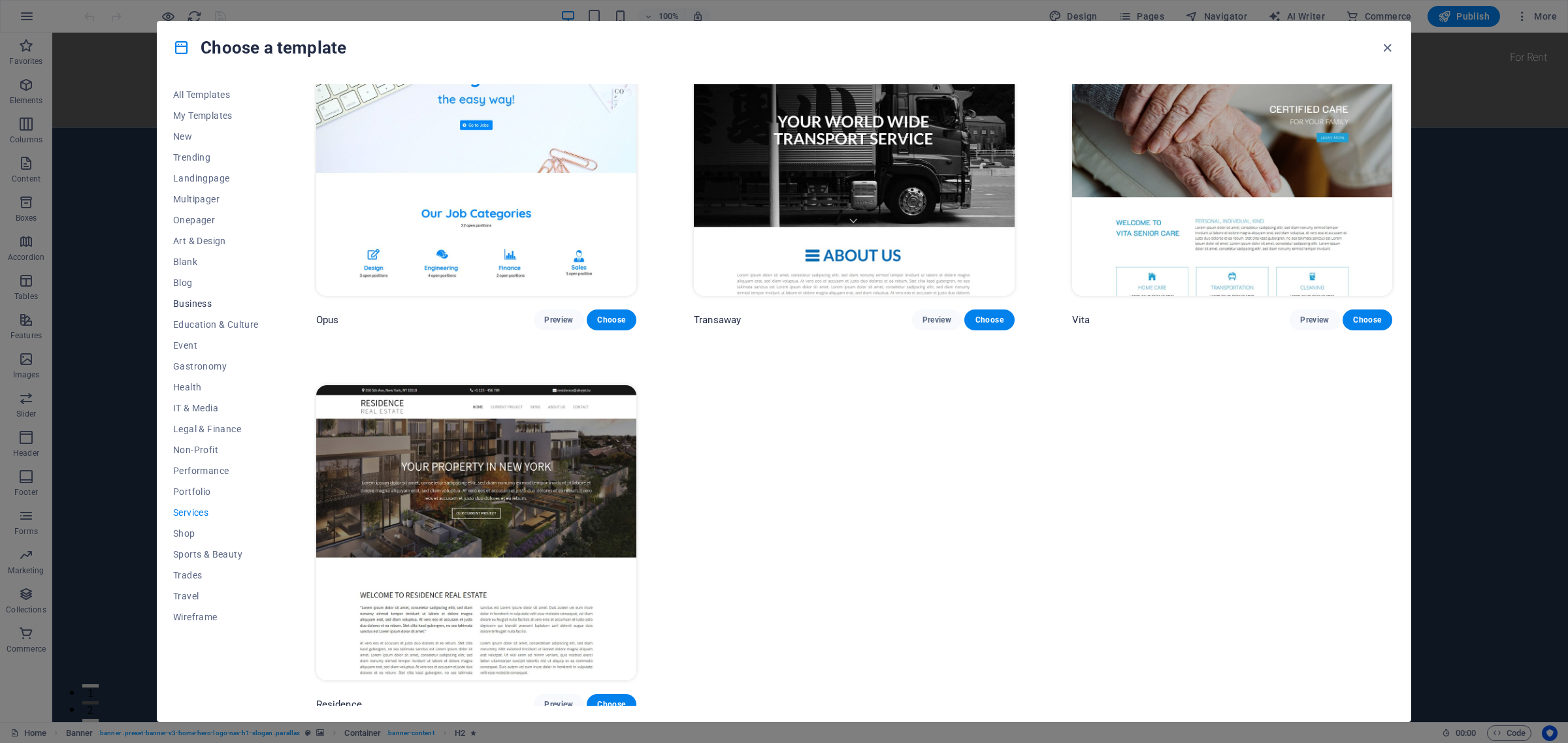
click at [196, 303] on span "Business" at bounding box center [216, 303] width 86 height 11
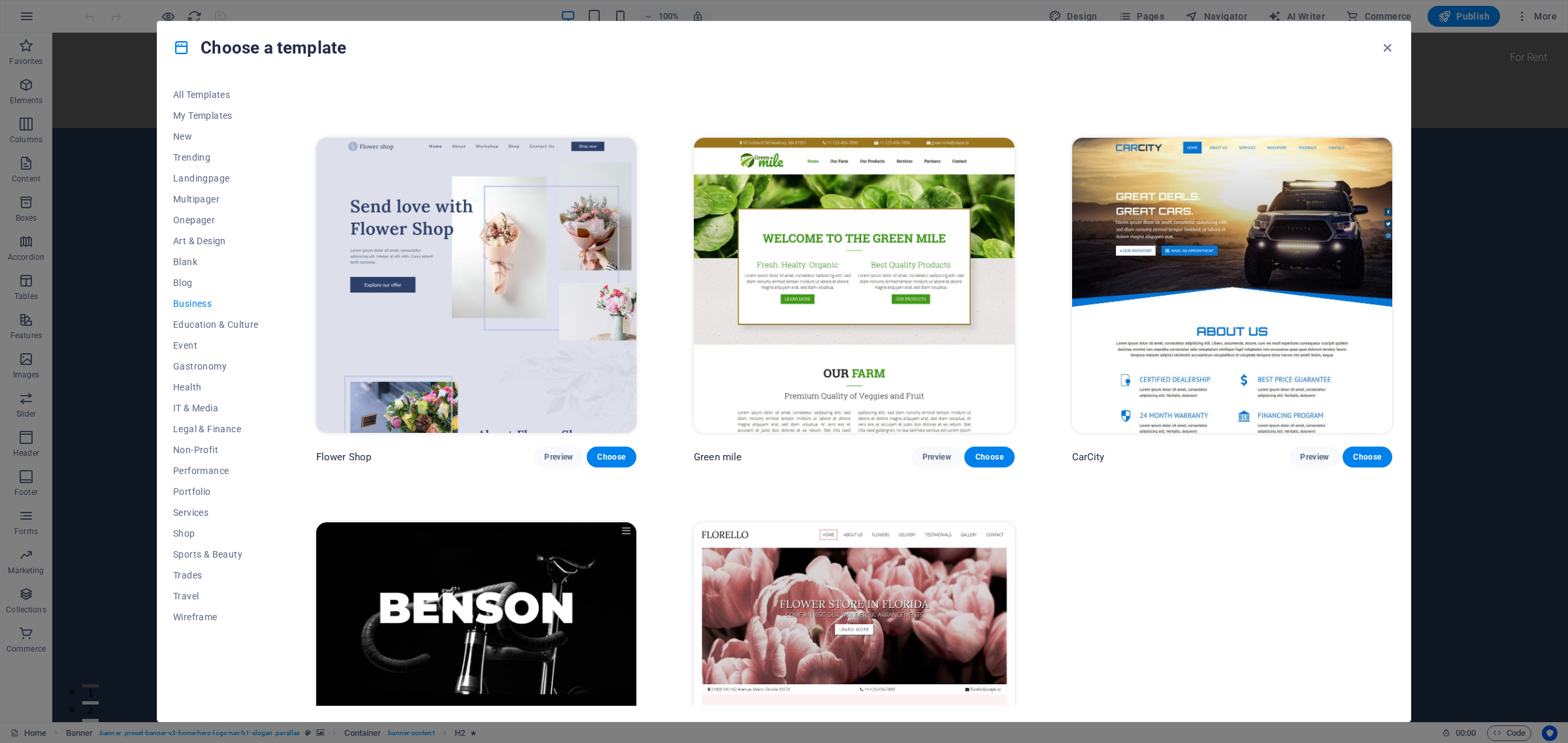
scroll to position [312, 0]
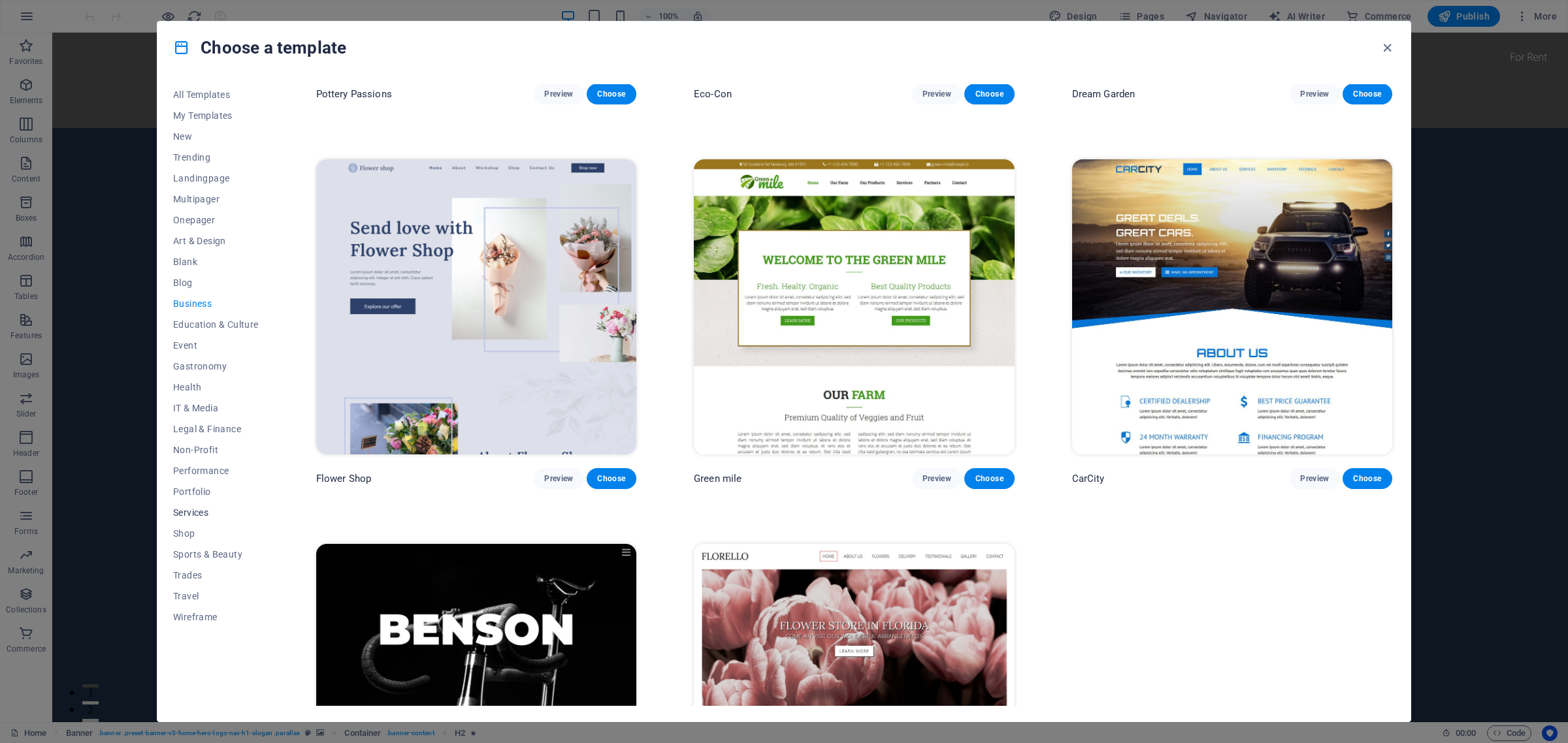
click at [192, 513] on span "Services" at bounding box center [216, 512] width 86 height 11
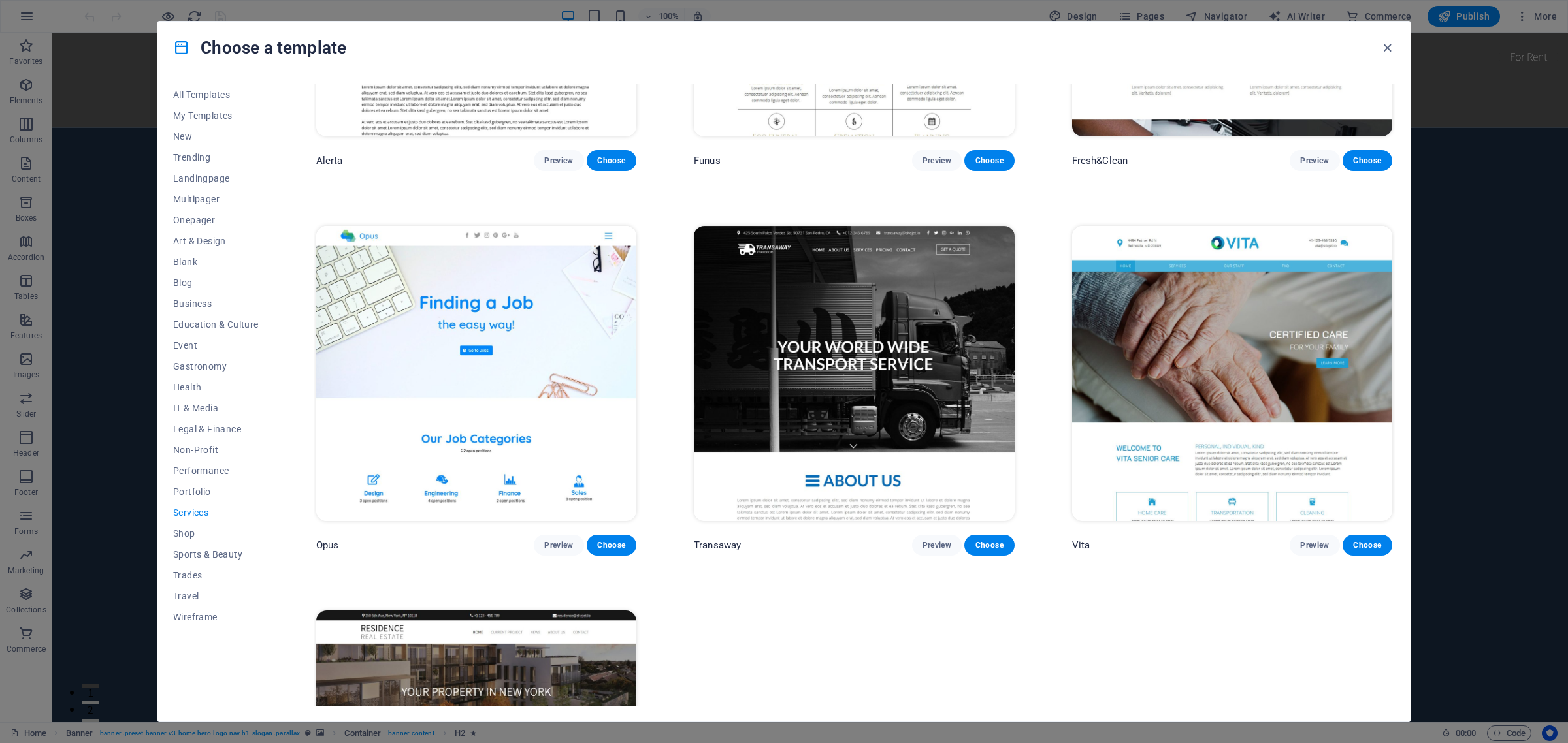
scroll to position [2149, 0]
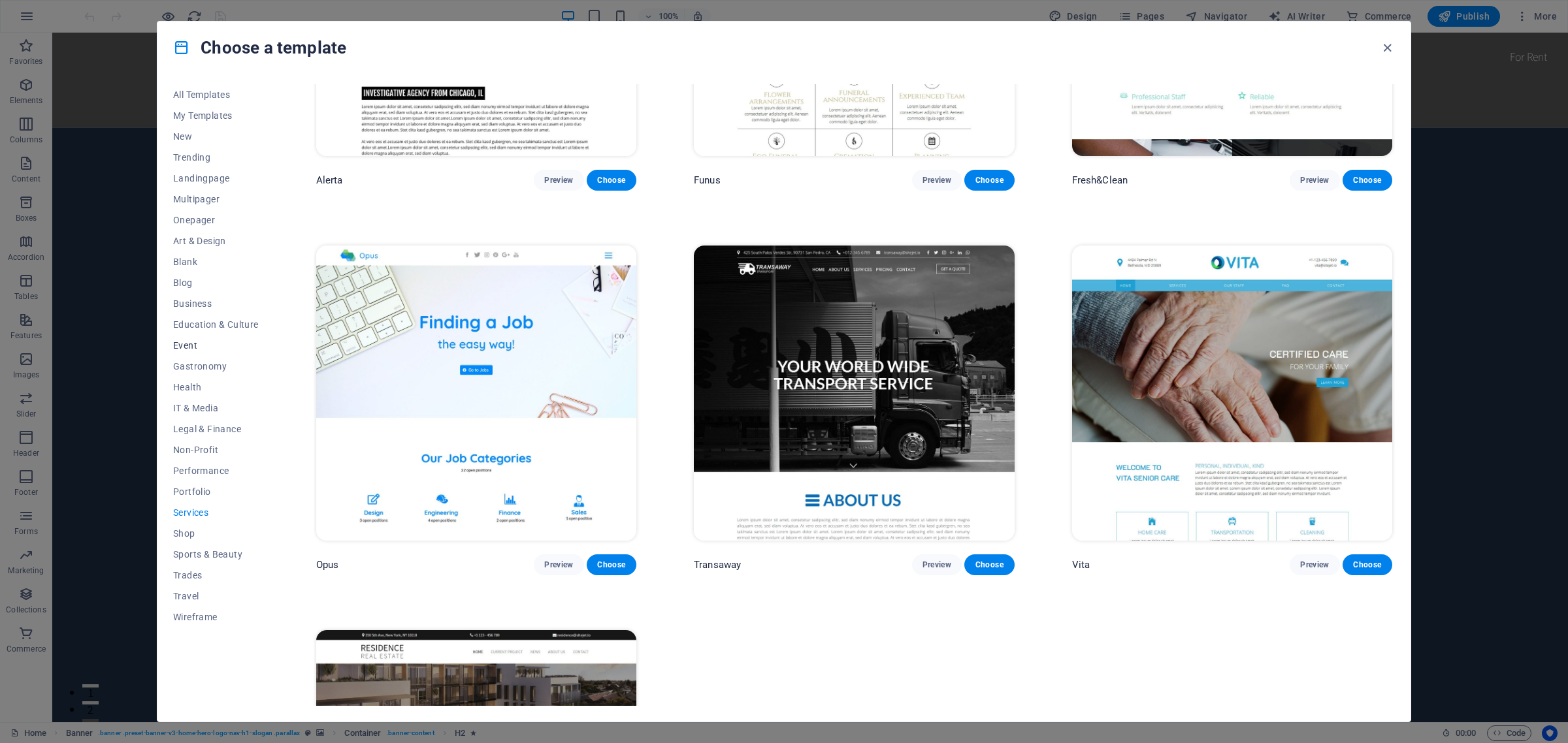
click at [187, 343] on span "Event" at bounding box center [216, 345] width 86 height 11
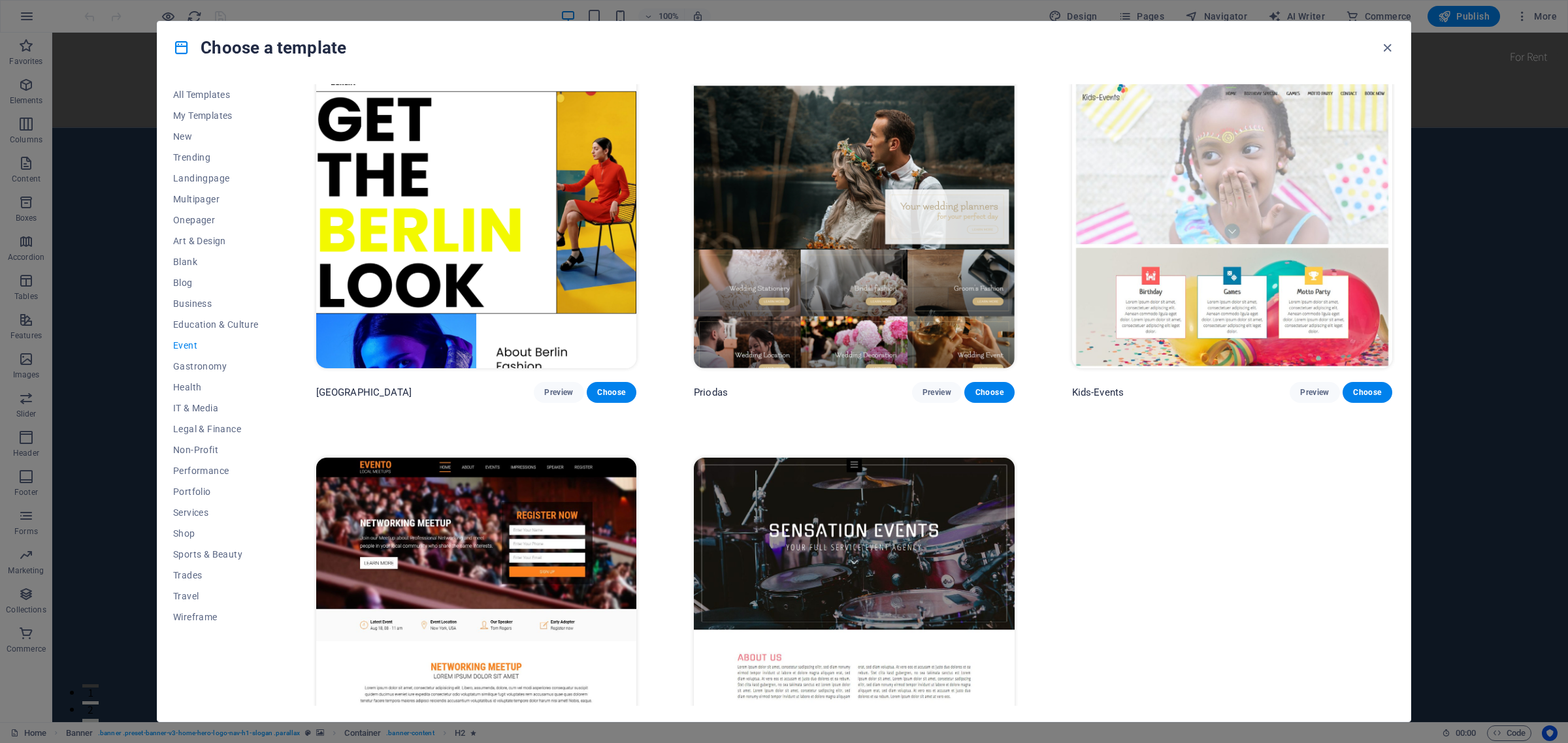
scroll to position [408, 0]
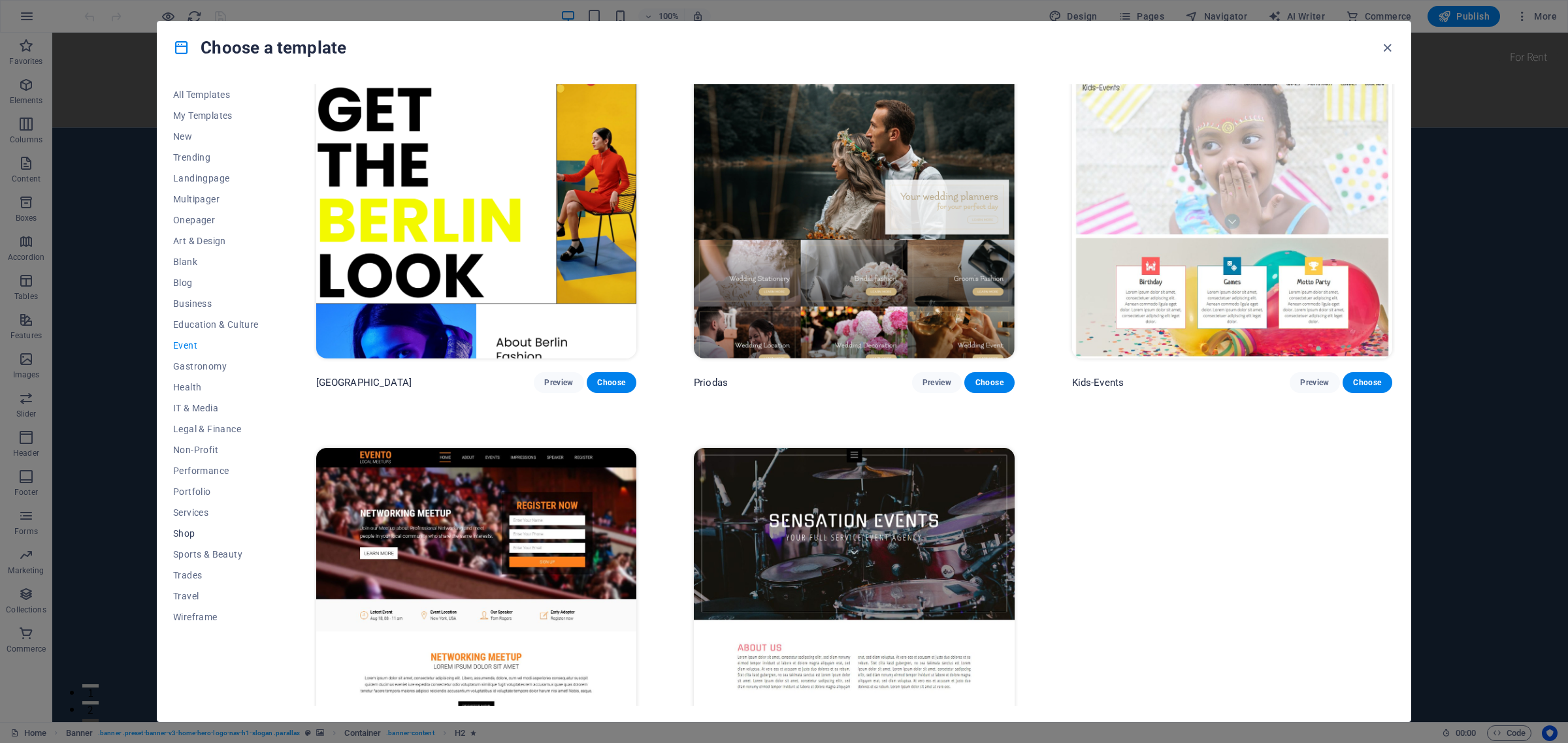
click at [180, 535] on span "Shop" at bounding box center [216, 533] width 86 height 11
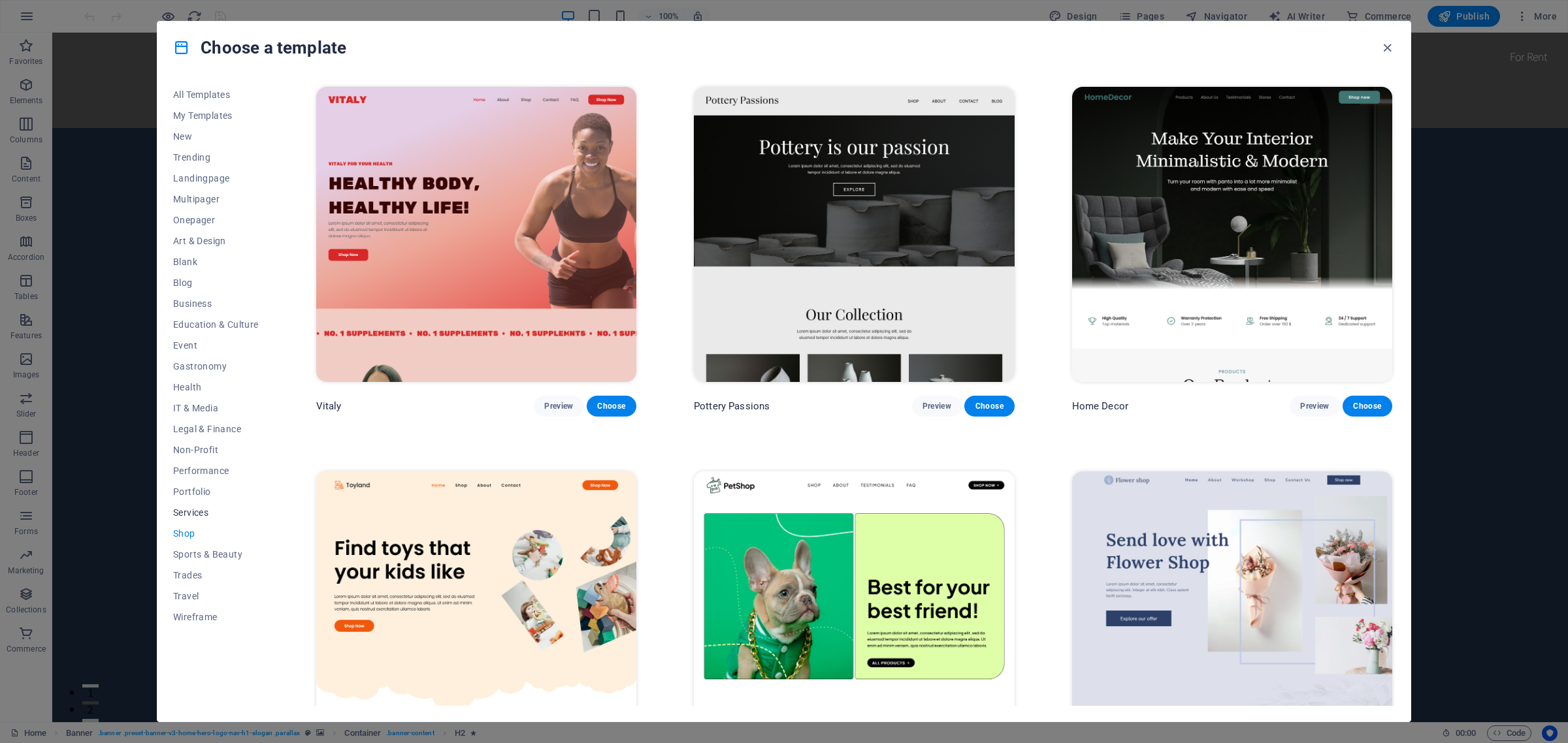
click at [187, 516] on span "Services" at bounding box center [216, 512] width 86 height 11
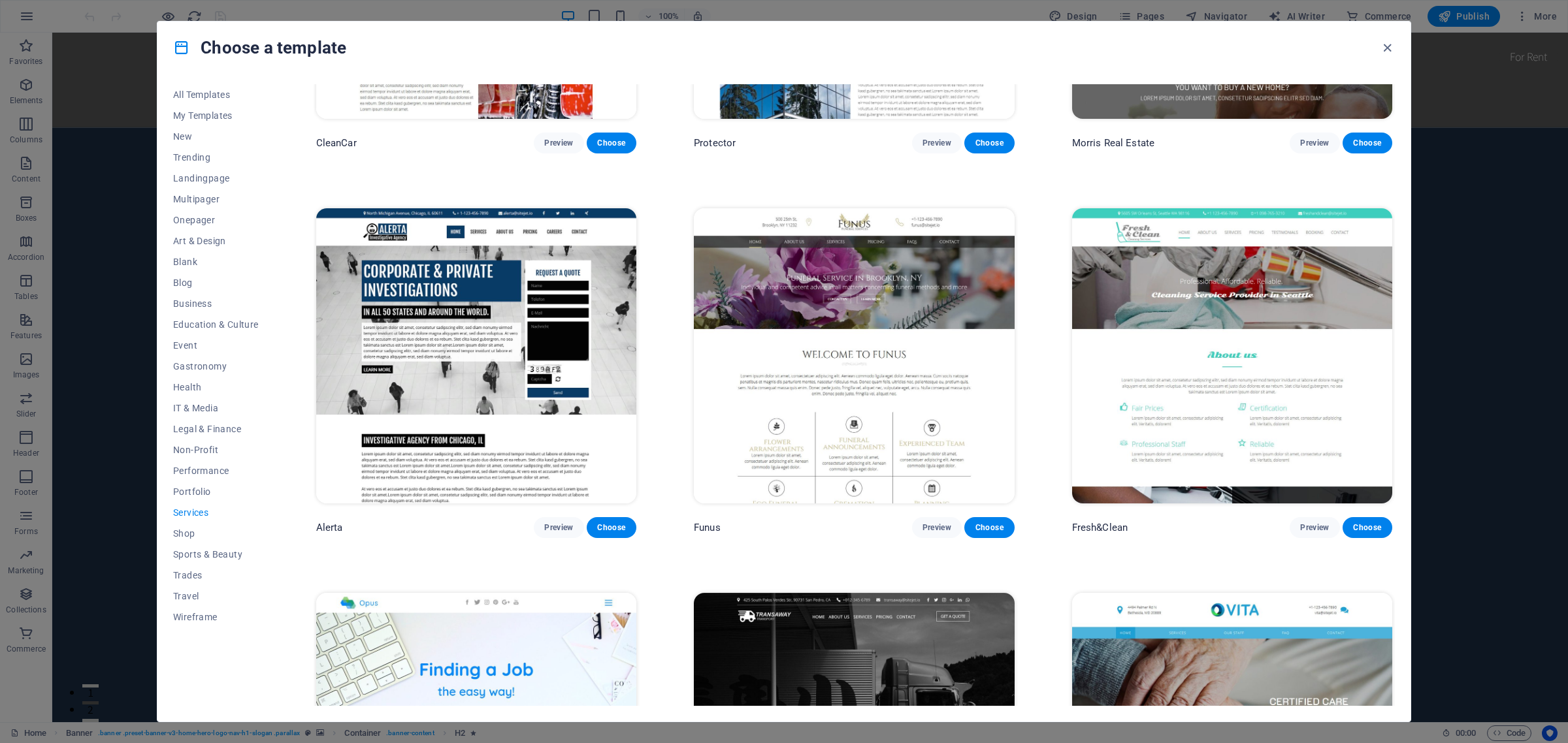
scroll to position [1796, 0]
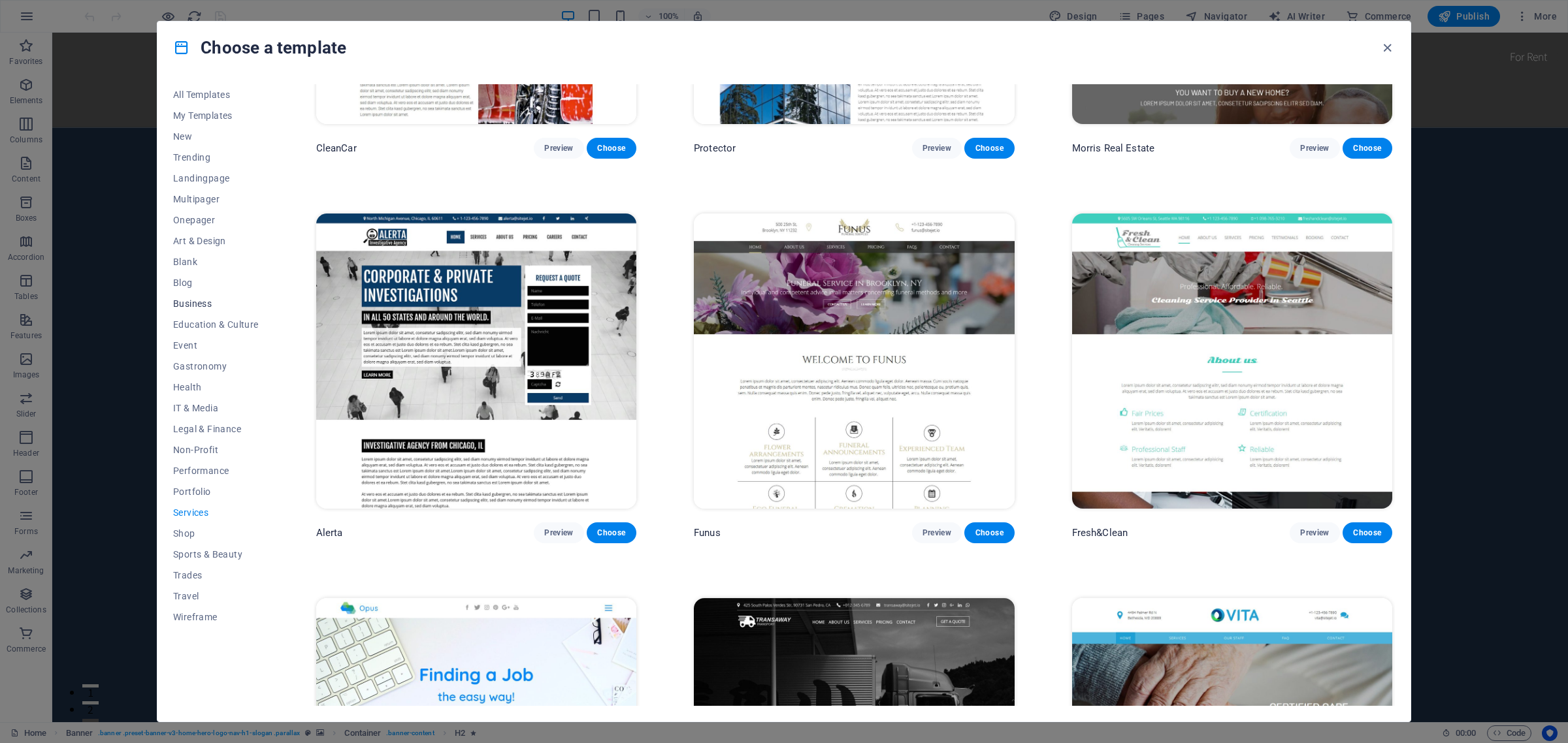
click at [199, 303] on span "Business" at bounding box center [216, 303] width 86 height 11
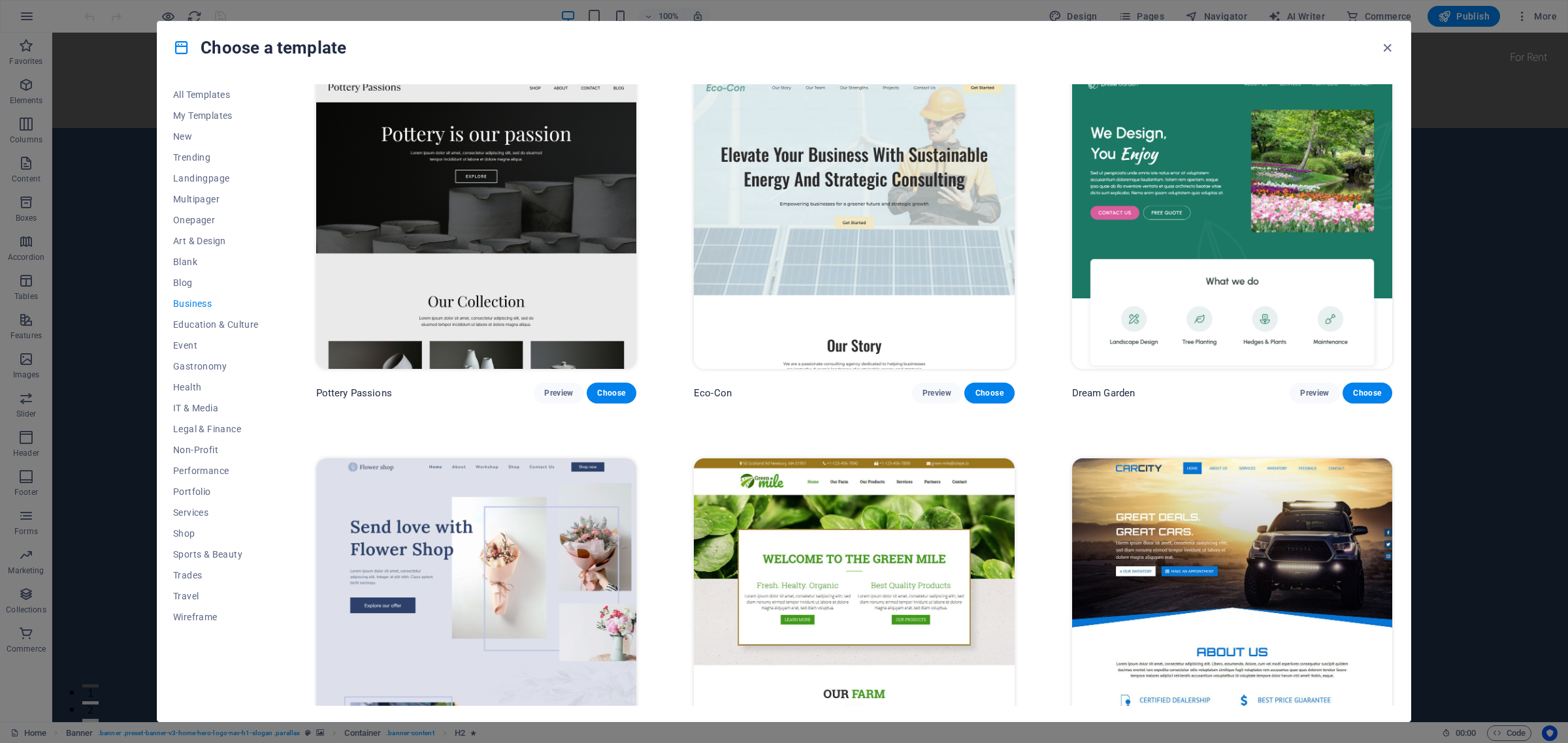
scroll to position [0, 0]
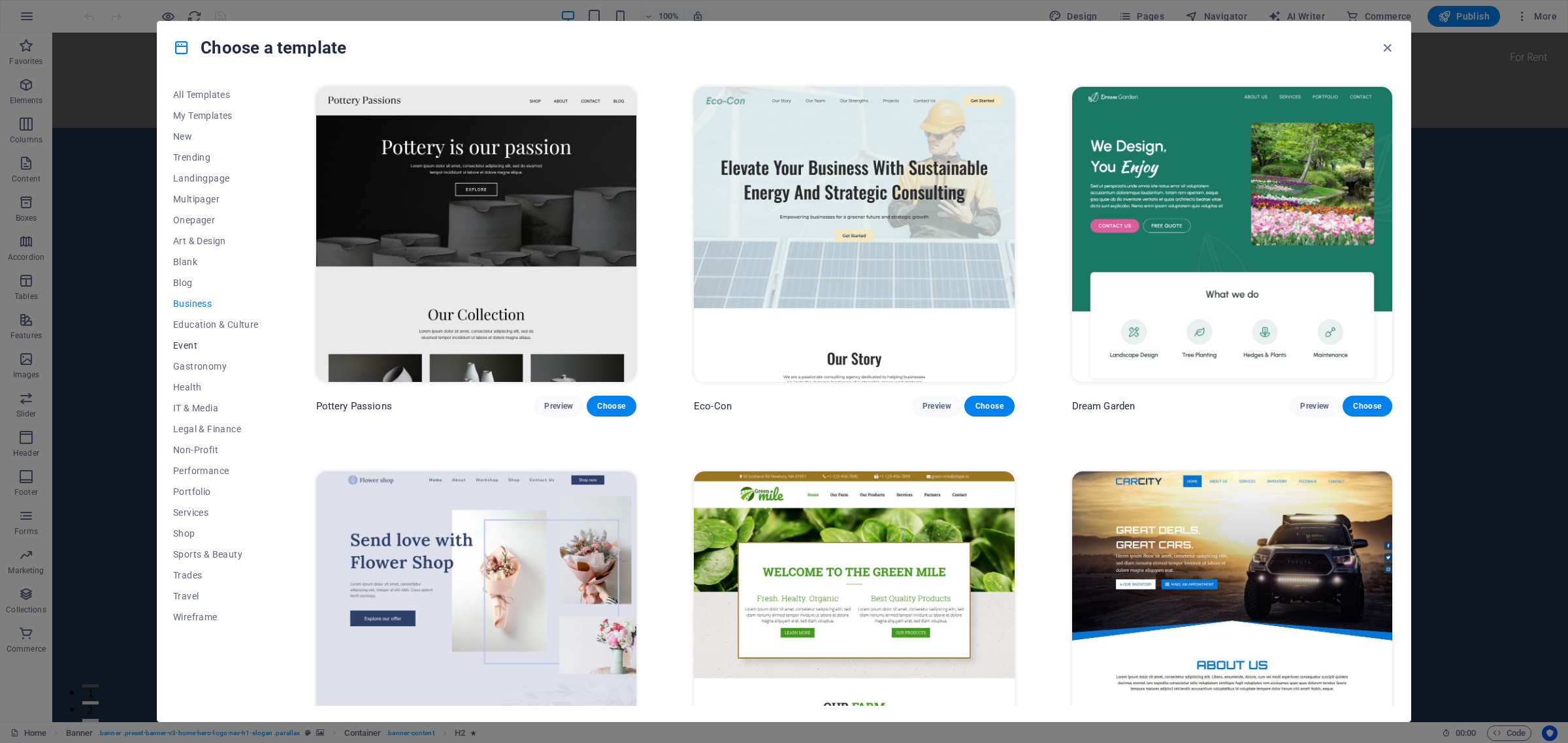
click at [180, 346] on span "Event" at bounding box center [216, 345] width 86 height 11
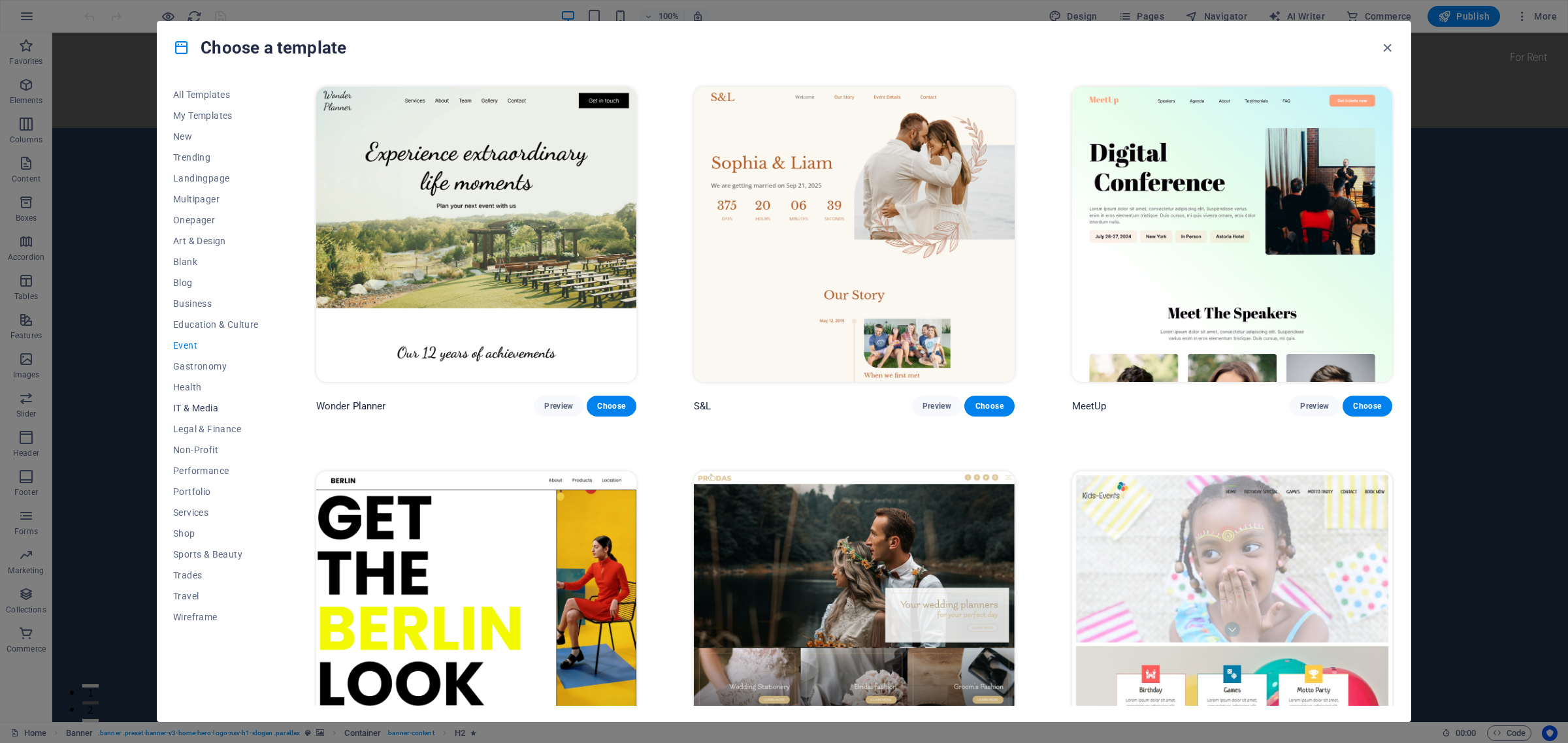
click at [189, 407] on span "IT & Media" at bounding box center [216, 408] width 86 height 11
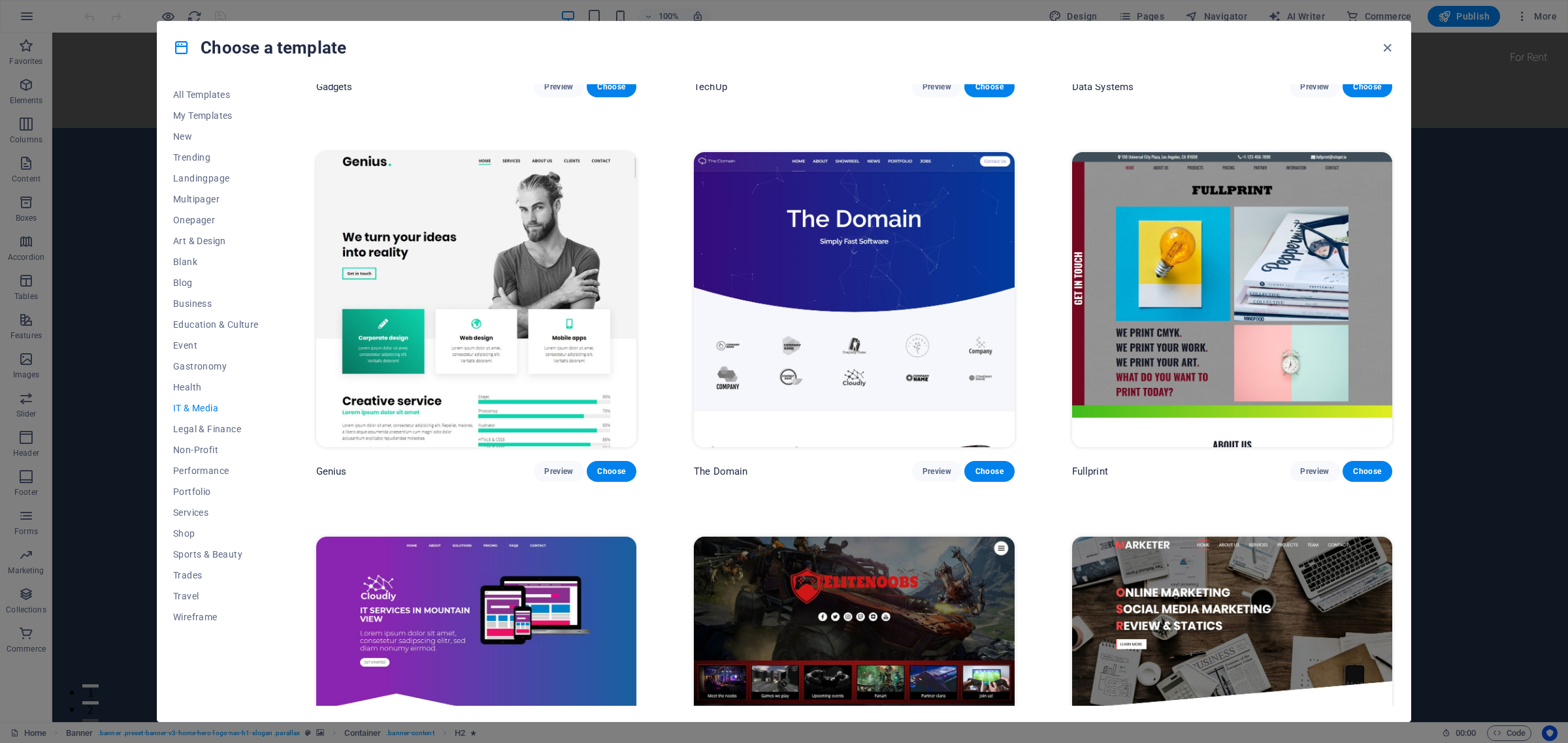
scroll to position [734, 0]
